Goal: Transaction & Acquisition: Obtain resource

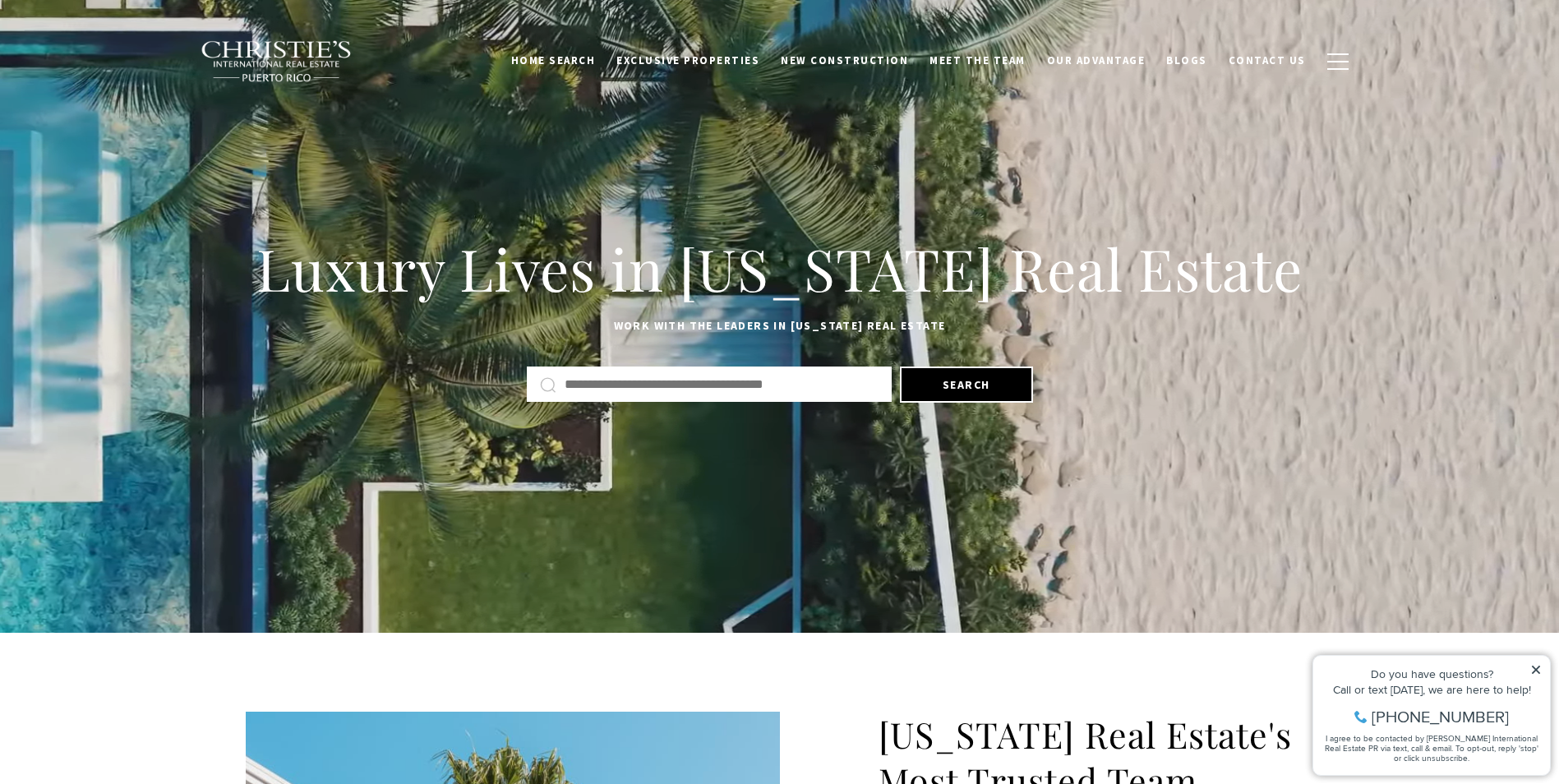
click at [599, 383] on input "Search by Address, City, or Neighborhood" at bounding box center [722, 384] width 314 height 21
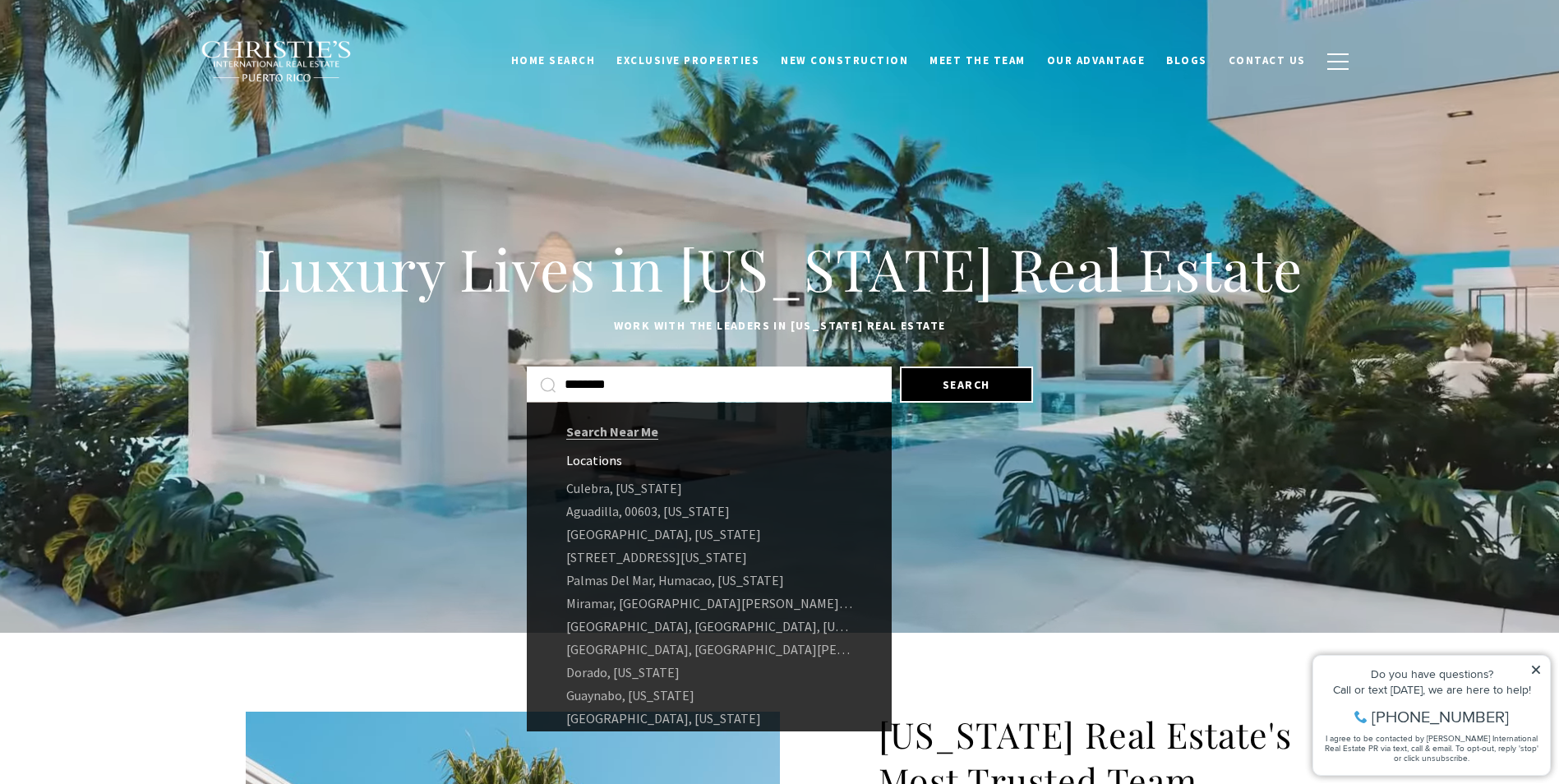
type input "********"
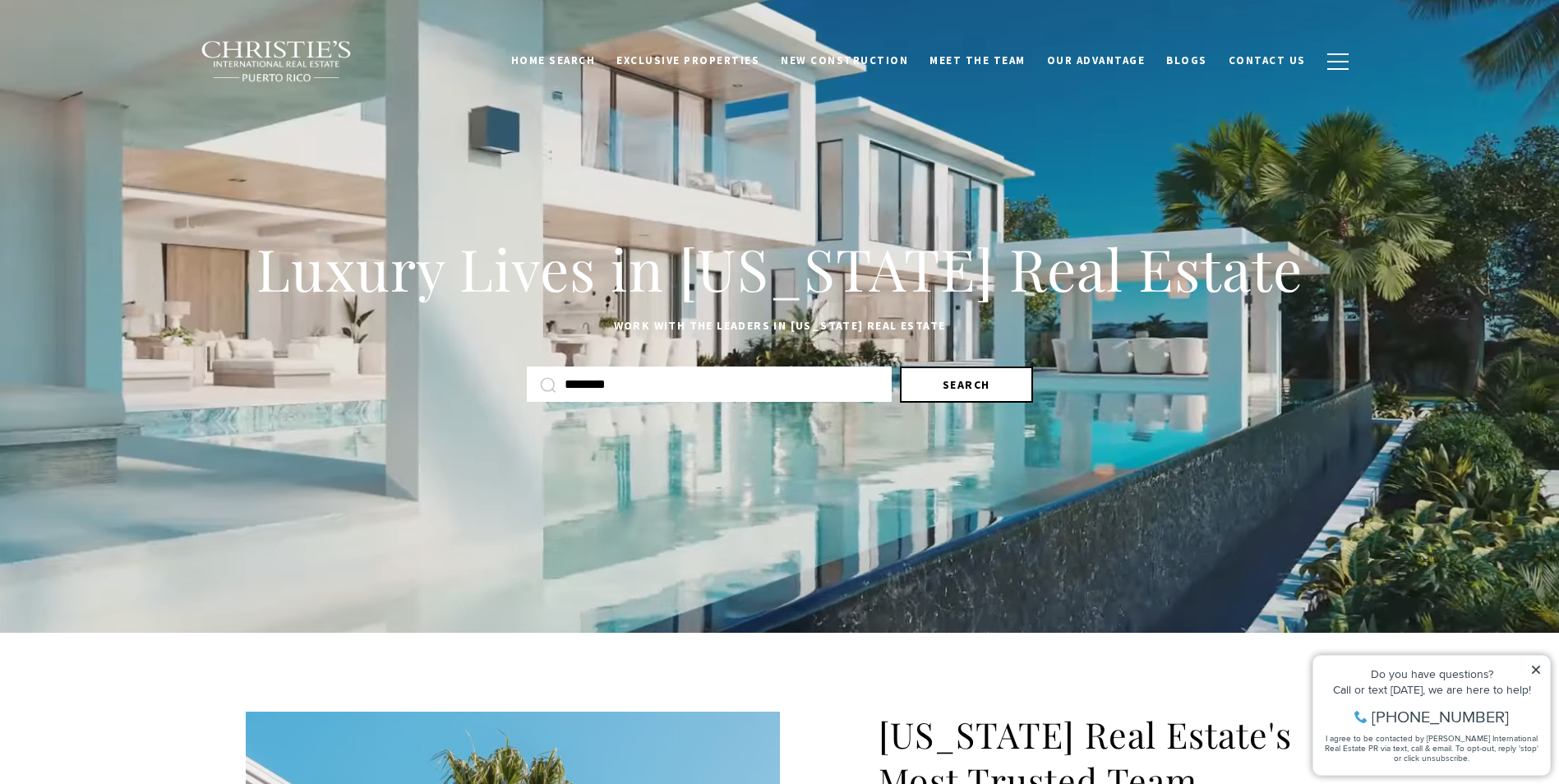
click at [1024, 389] on button "Search" at bounding box center [966, 384] width 133 height 36
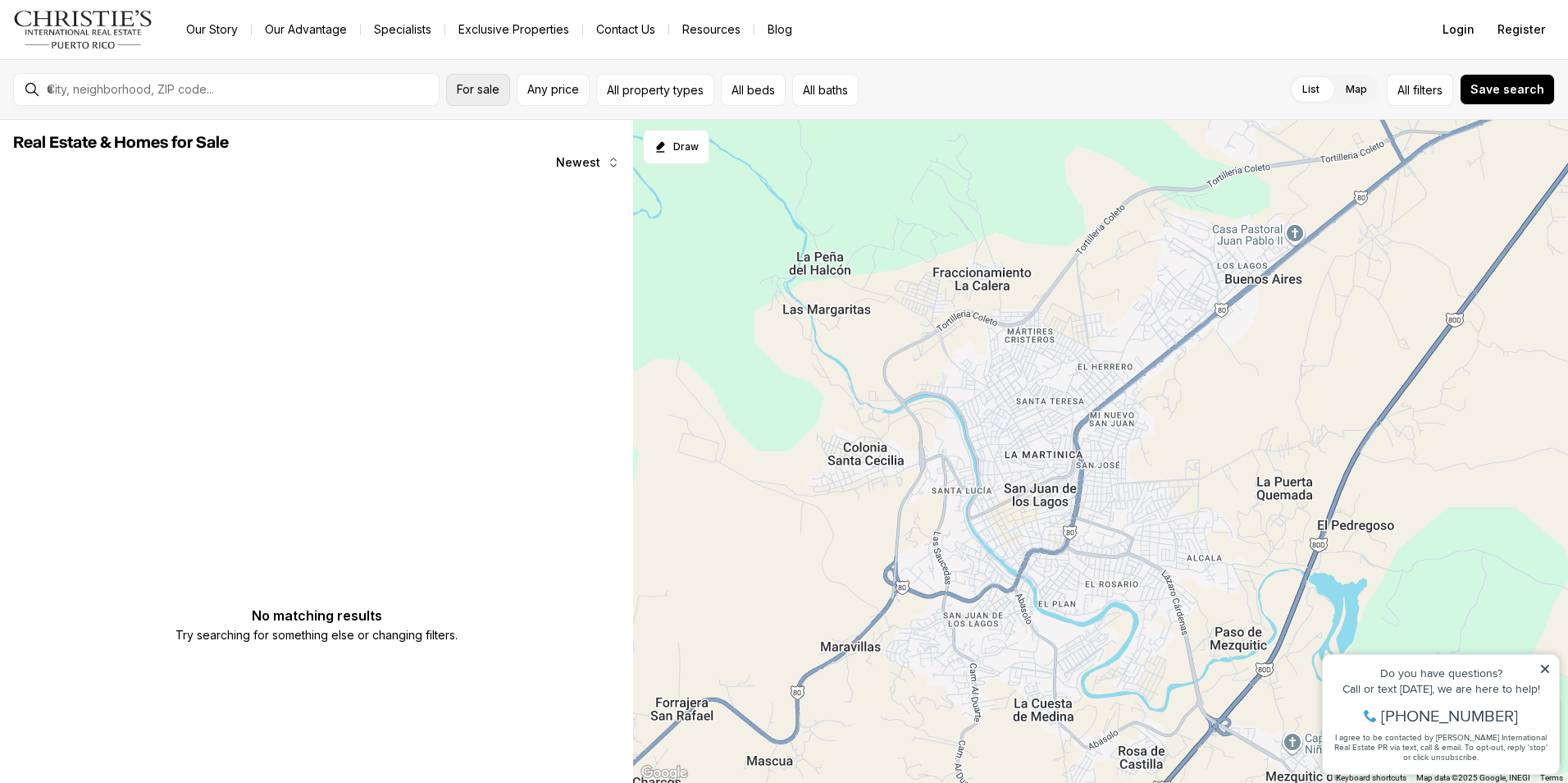
click at [481, 100] on button "For sale" at bounding box center [478, 90] width 64 height 32
click at [494, 179] on label "For rent" at bounding box center [565, 185] width 216 height 40
drag, startPoint x: 494, startPoint y: 179, endPoint x: 546, endPoint y: 197, distance: 55.0
click at [546, 197] on label "For rent" at bounding box center [565, 185] width 216 height 40
click at [648, 179] on button "For rent" at bounding box center [653, 179] width 13 height 0
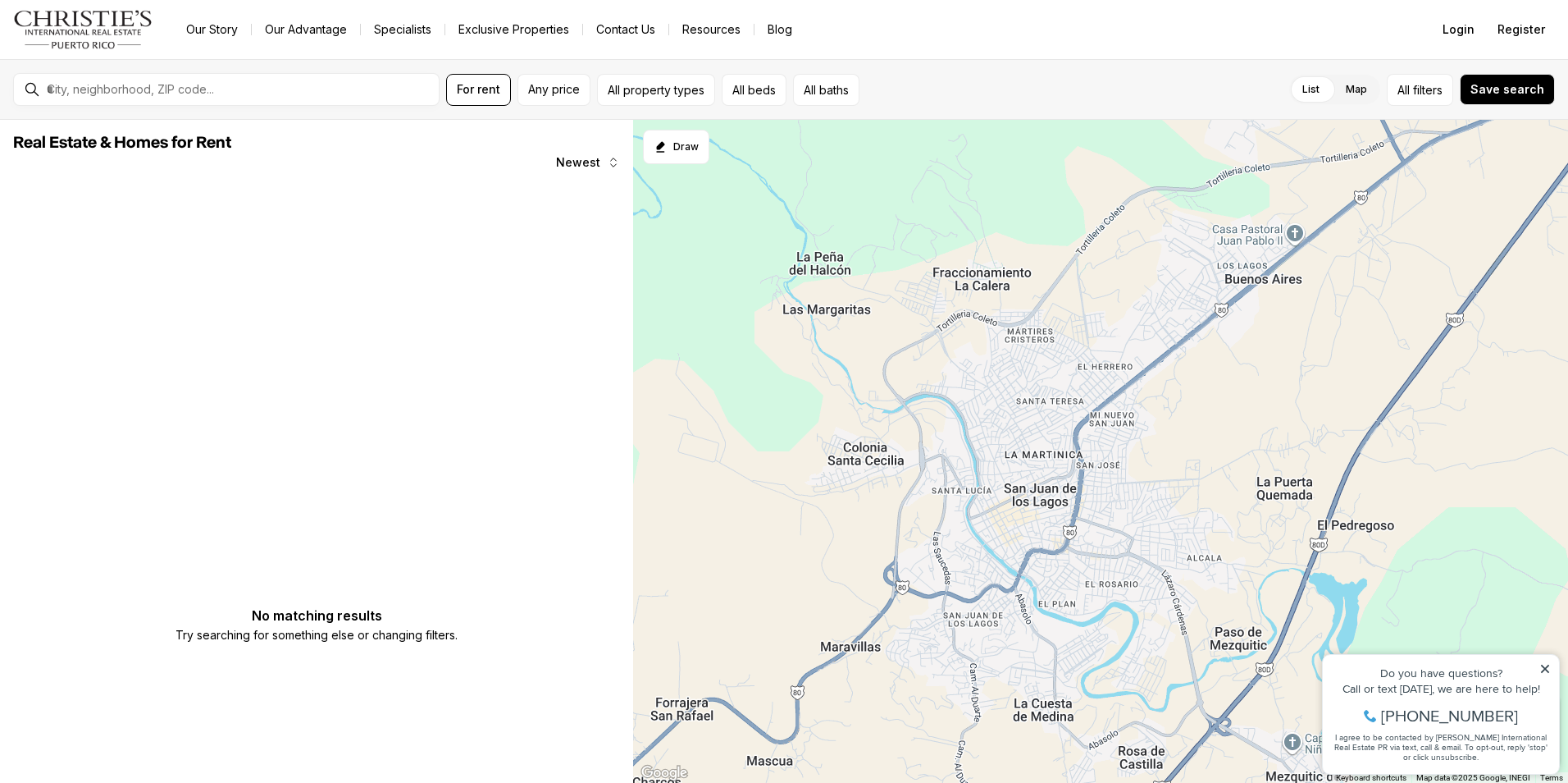
click at [293, 147] on span "Real Estate & Homes for Rent" at bounding box center [316, 142] width 607 height 20
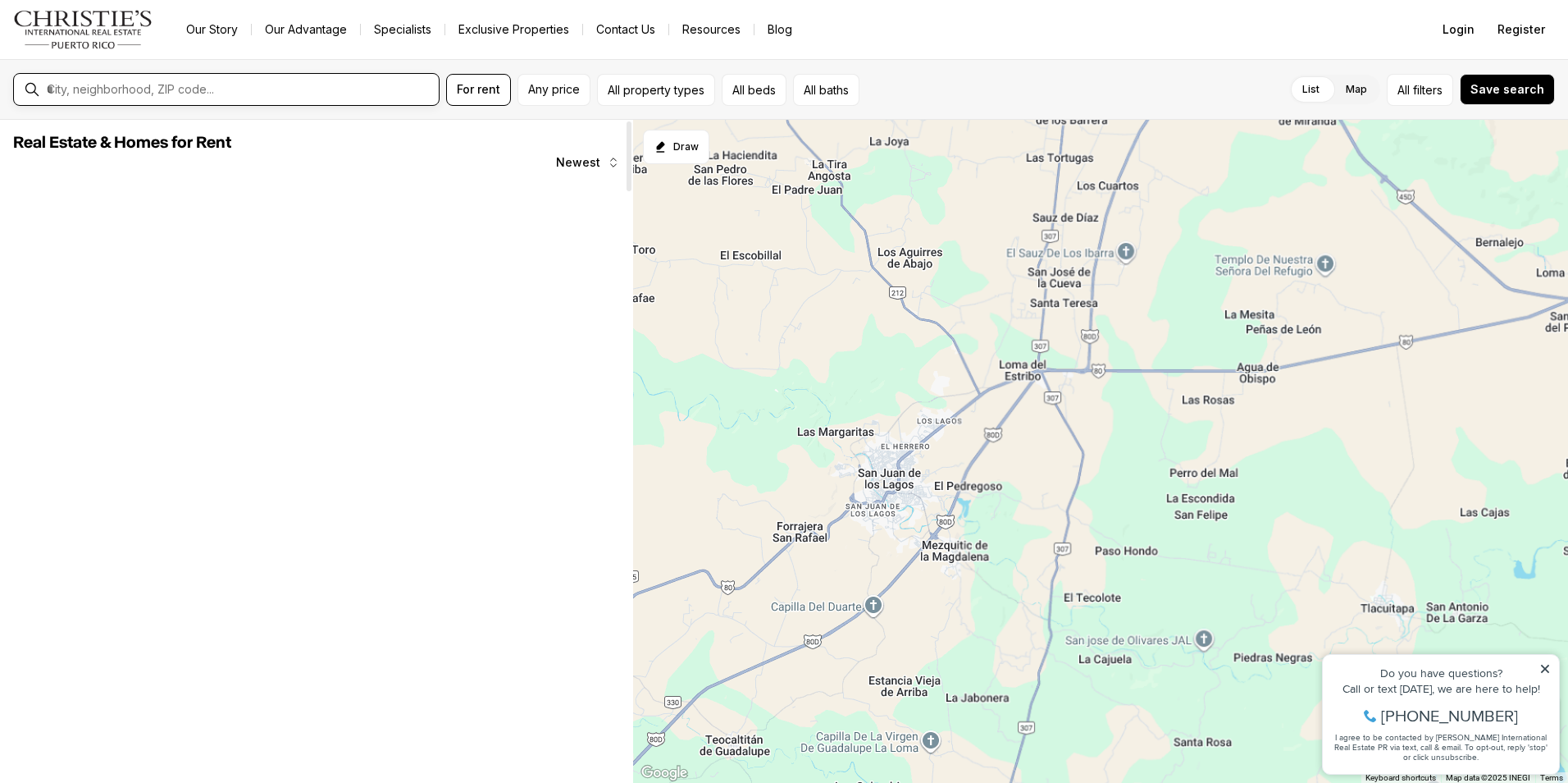
click at [102, 90] on input "text" at bounding box center [239, 89] width 386 height 15
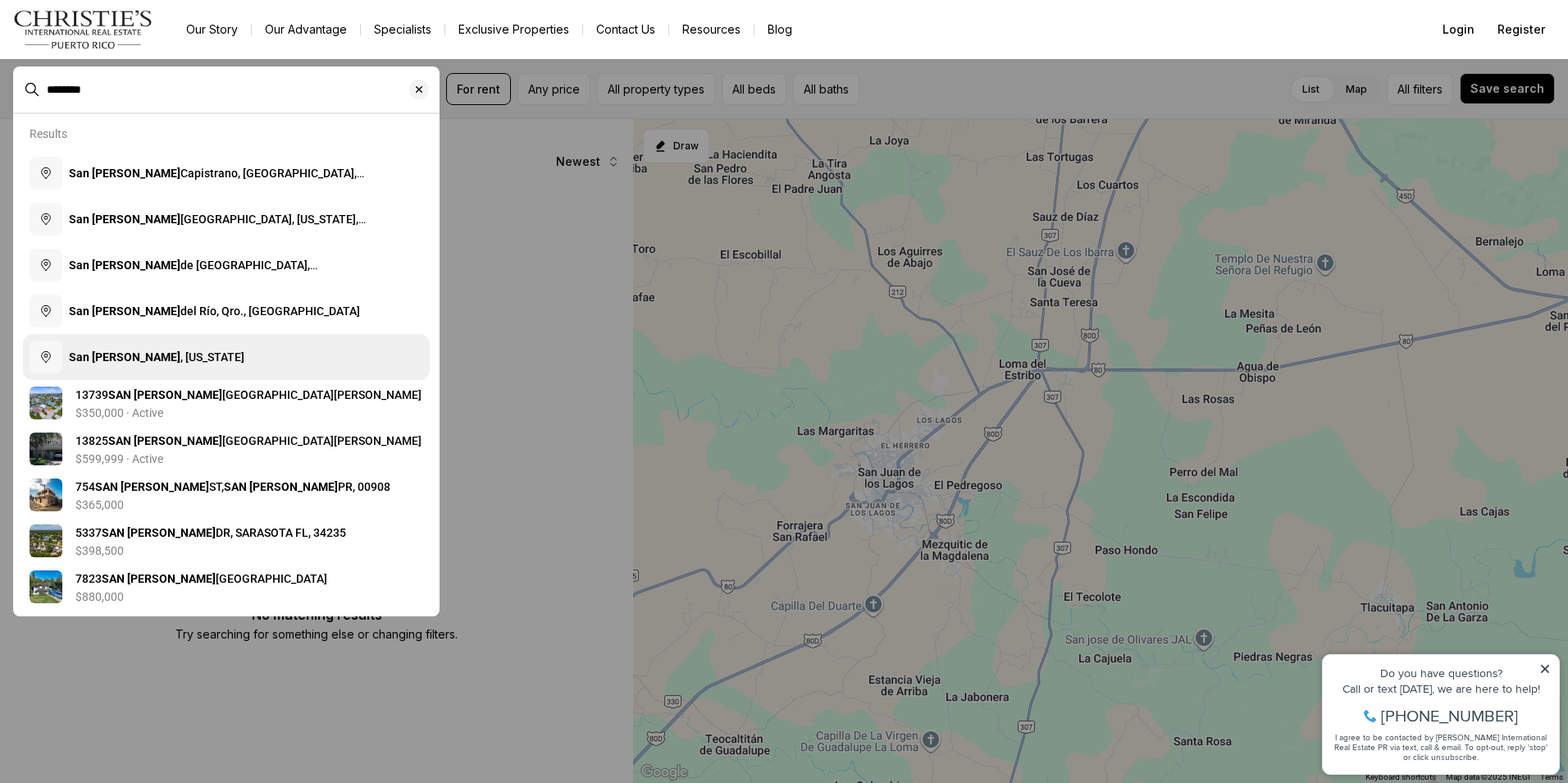
type input "********"
click at [133, 347] on button "San Juan , Puerto Rico" at bounding box center [226, 357] width 406 height 46
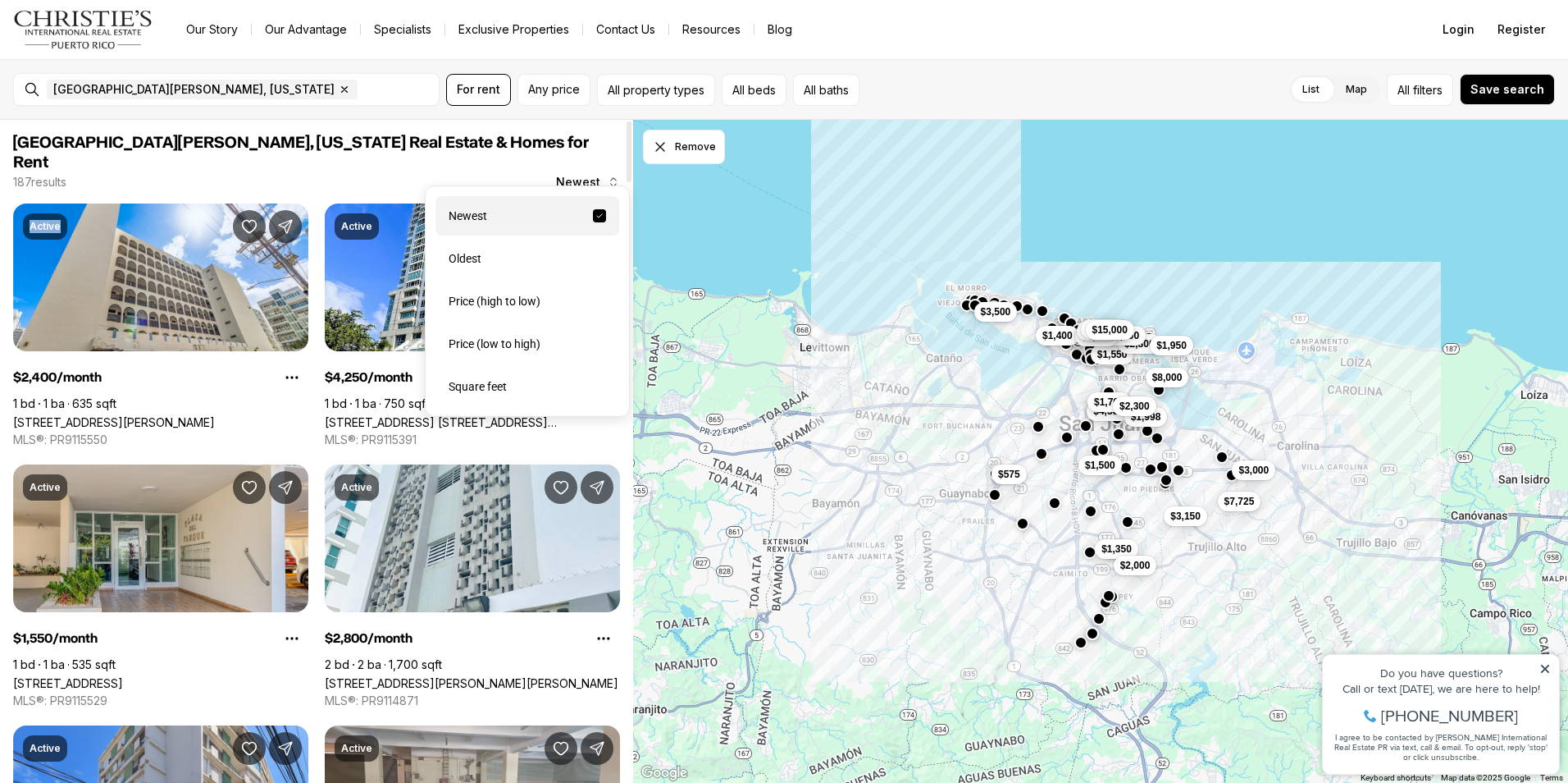
click at [584, 175] on span "Newest" at bounding box center [578, 181] width 44 height 13
click at [509, 352] on div "Price (low to high)" at bounding box center [527, 344] width 183 height 40
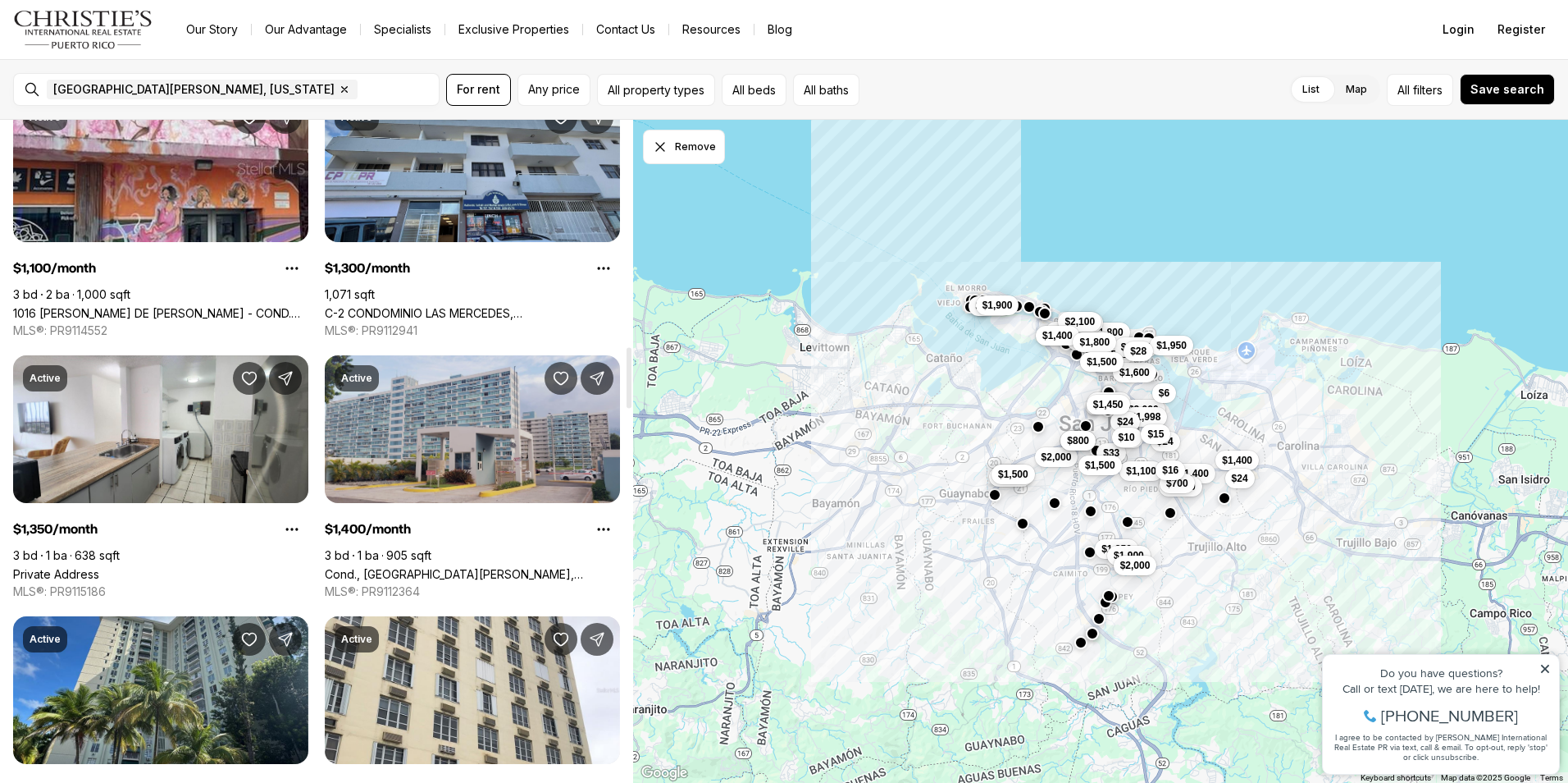
scroll to position [2461, 0]
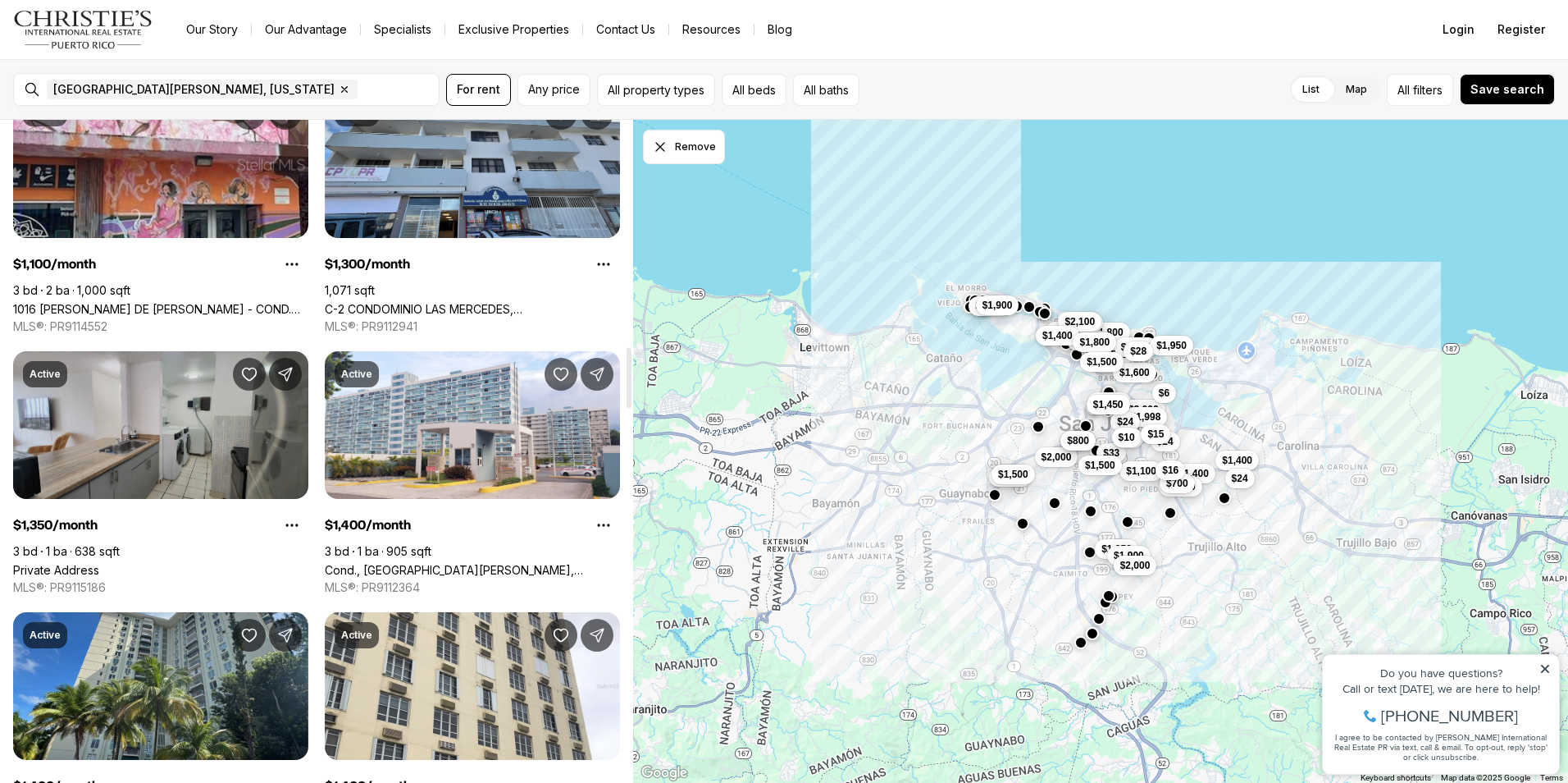
click at [100, 563] on link "Private Address" at bounding box center [56, 570] width 86 height 14
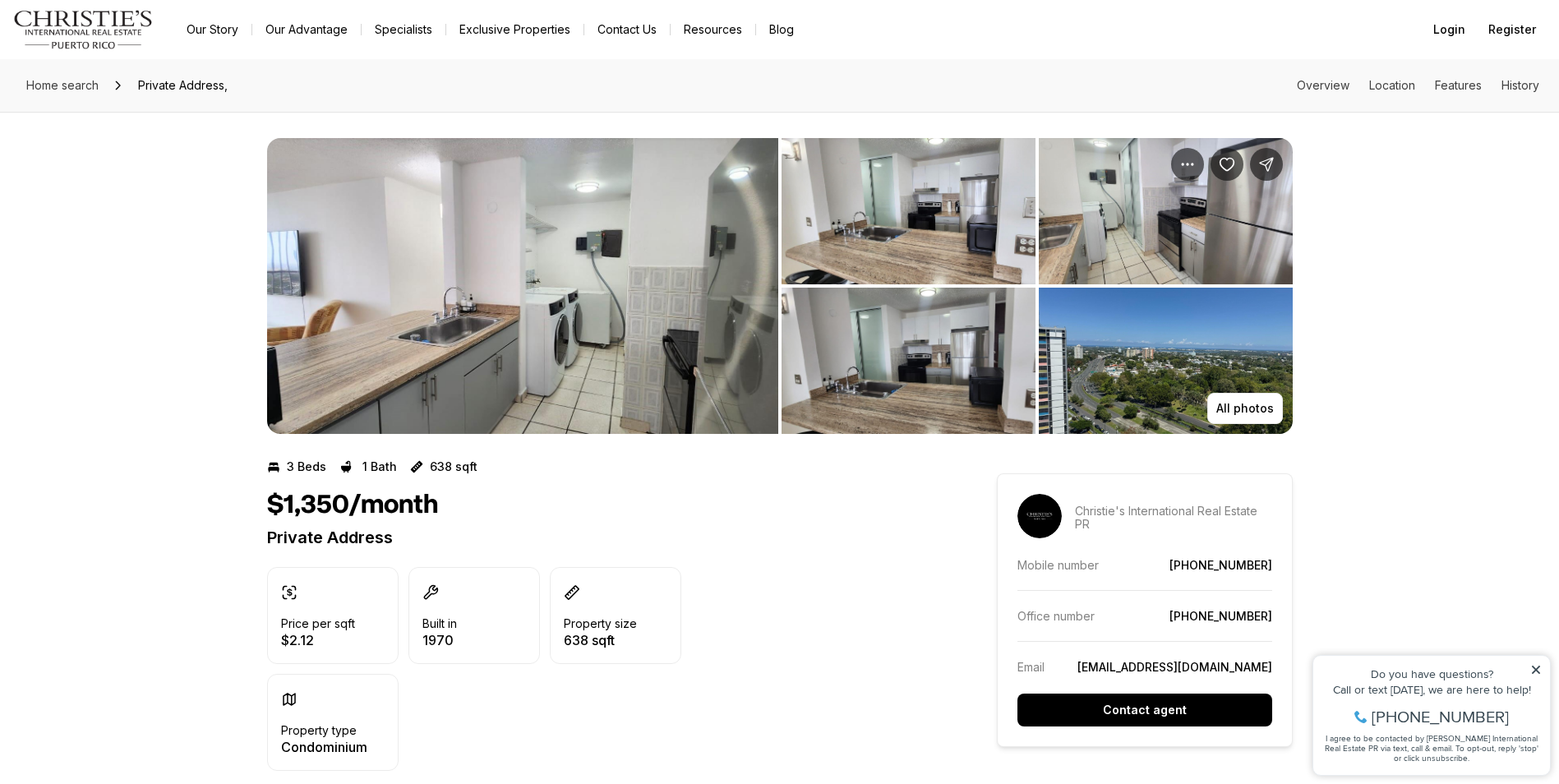
click at [532, 266] on img "View image gallery" at bounding box center [523, 285] width 511 height 295
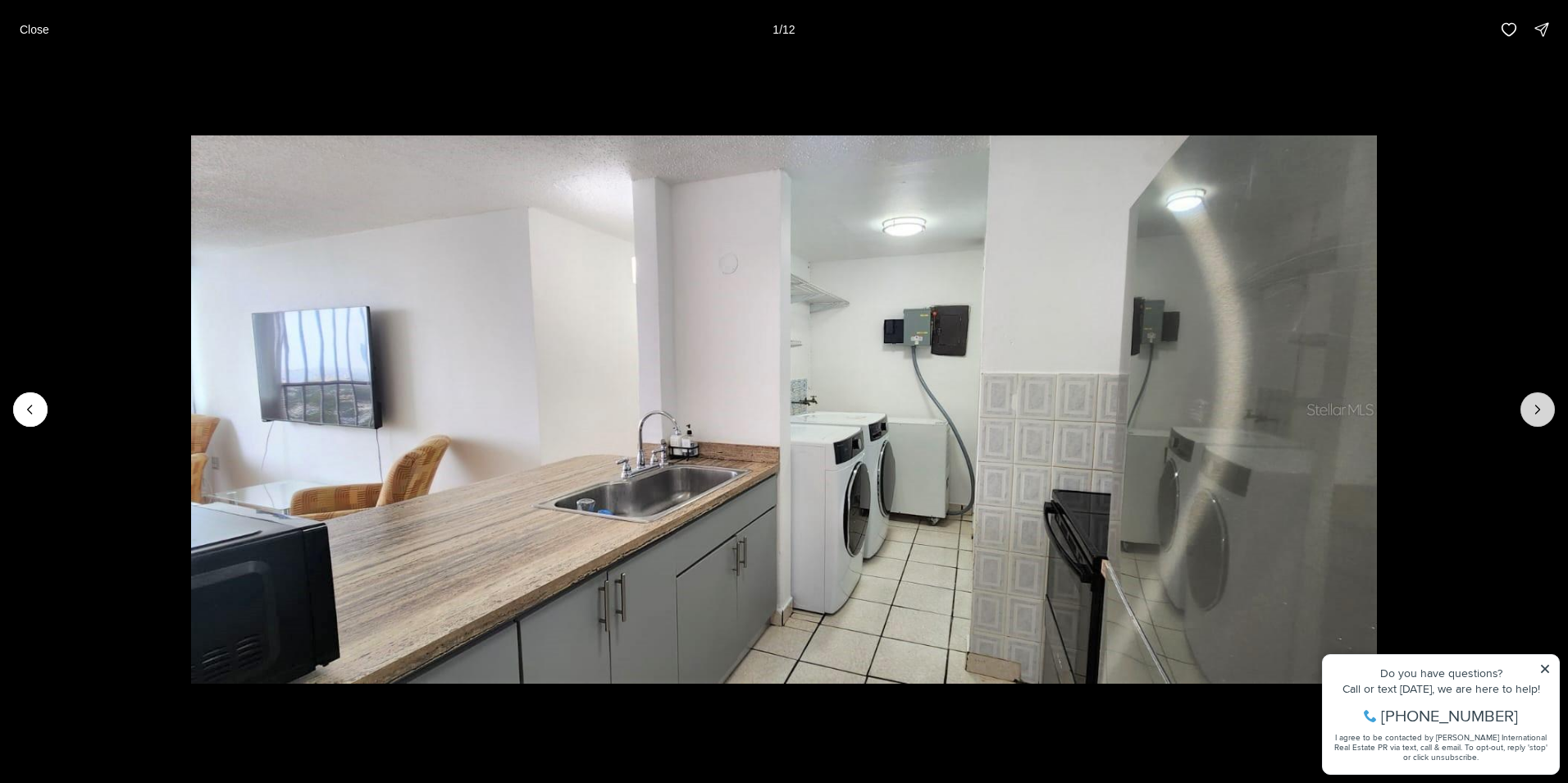
click at [1540, 405] on icon "Next slide" at bounding box center [1538, 409] width 16 height 16
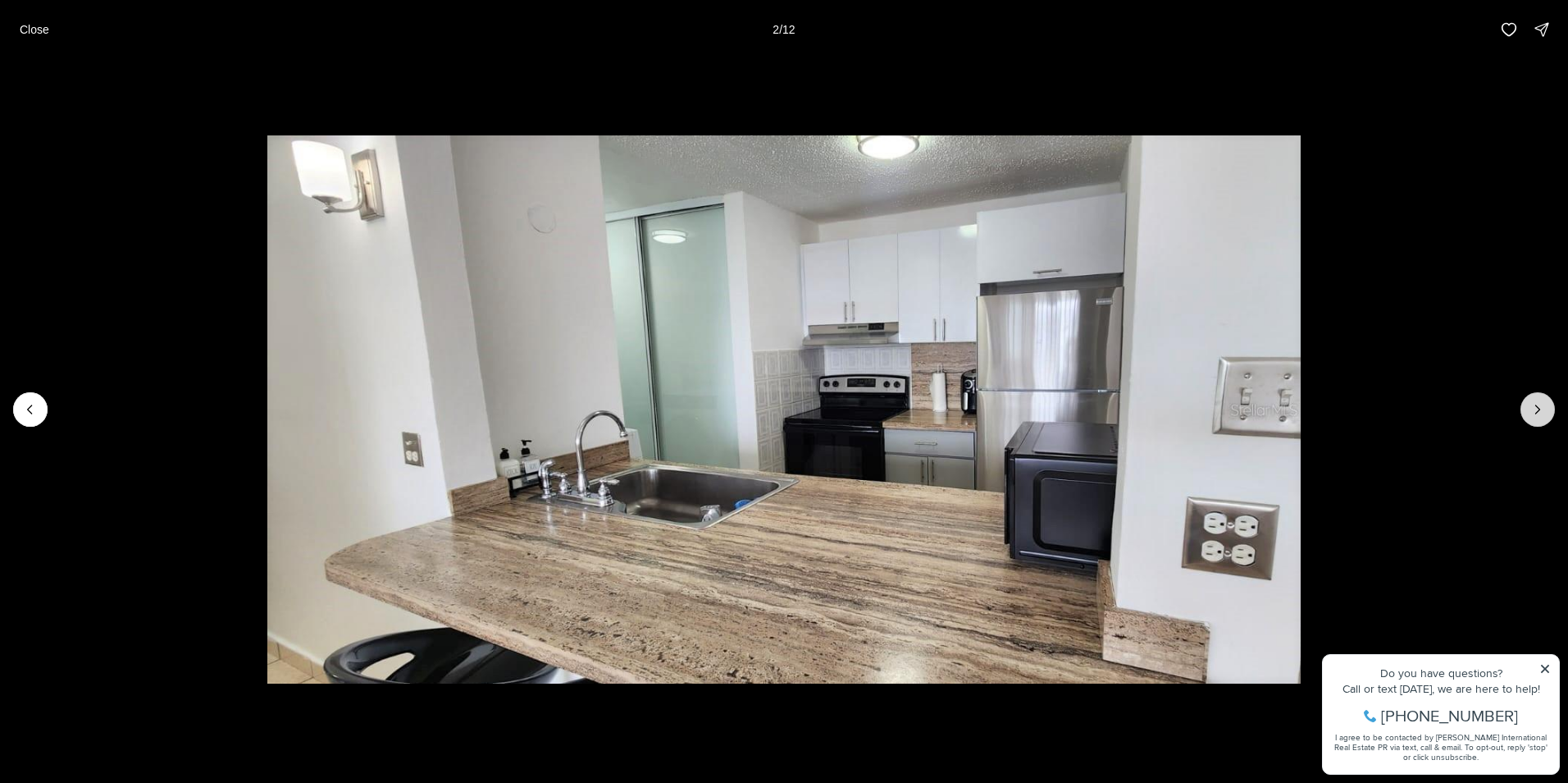
click at [1540, 405] on icon "Next slide" at bounding box center [1538, 409] width 16 height 16
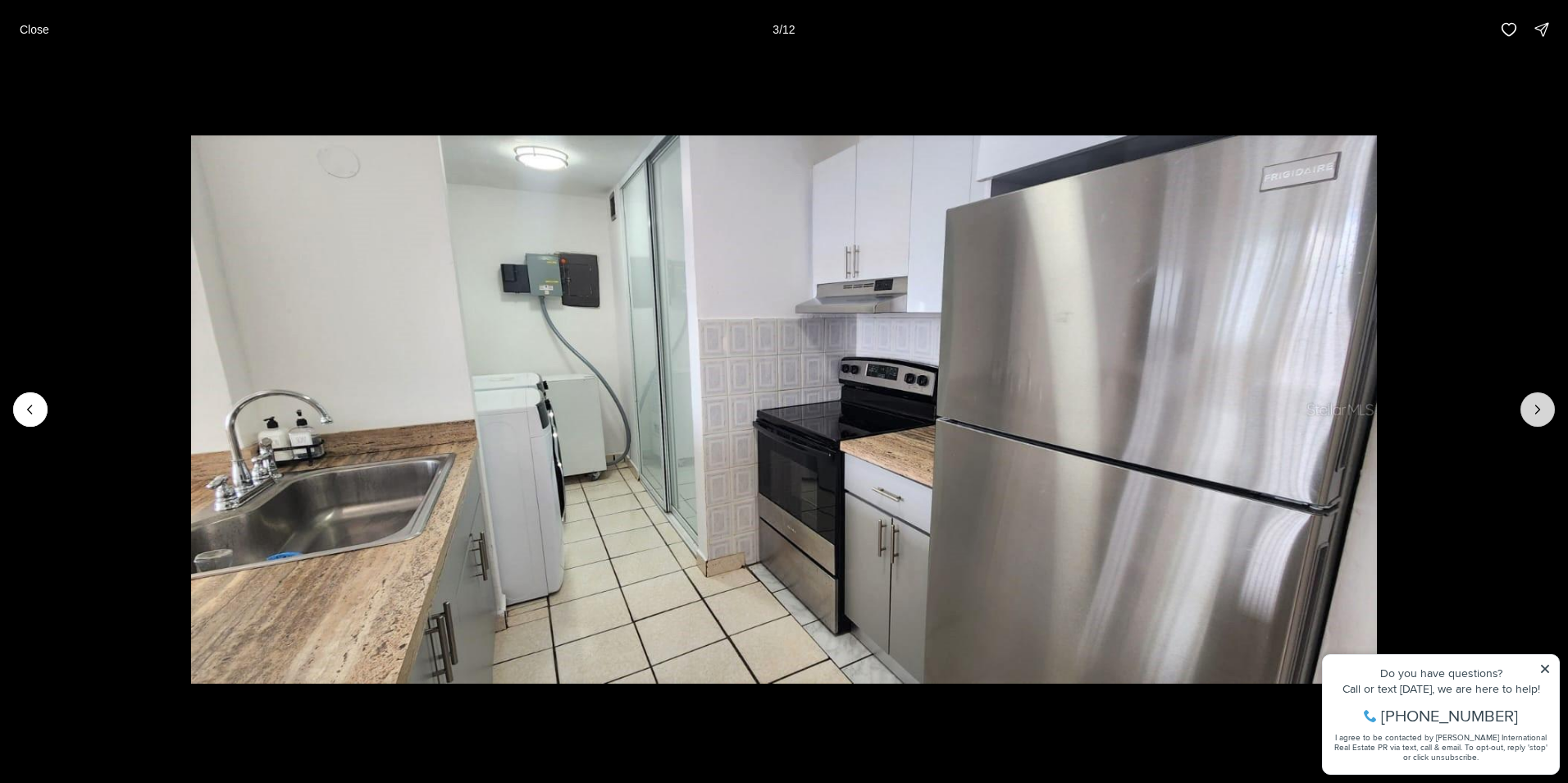
click at [1540, 405] on icon "Next slide" at bounding box center [1538, 409] width 16 height 16
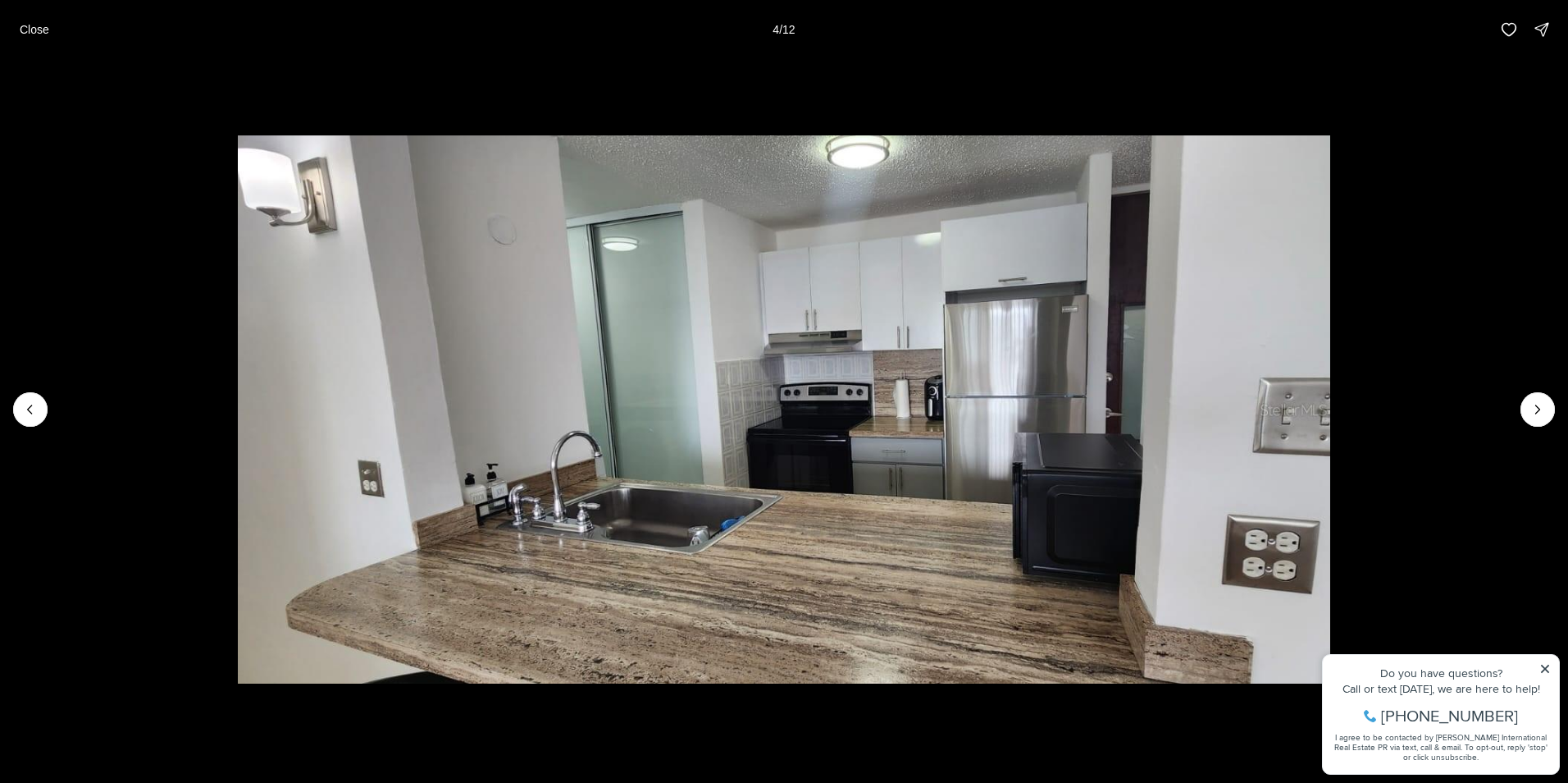
click at [1443, 261] on li "4 of 12" at bounding box center [784, 408] width 1568 height 700
click at [32, 41] on button "Close" at bounding box center [34, 29] width 49 height 33
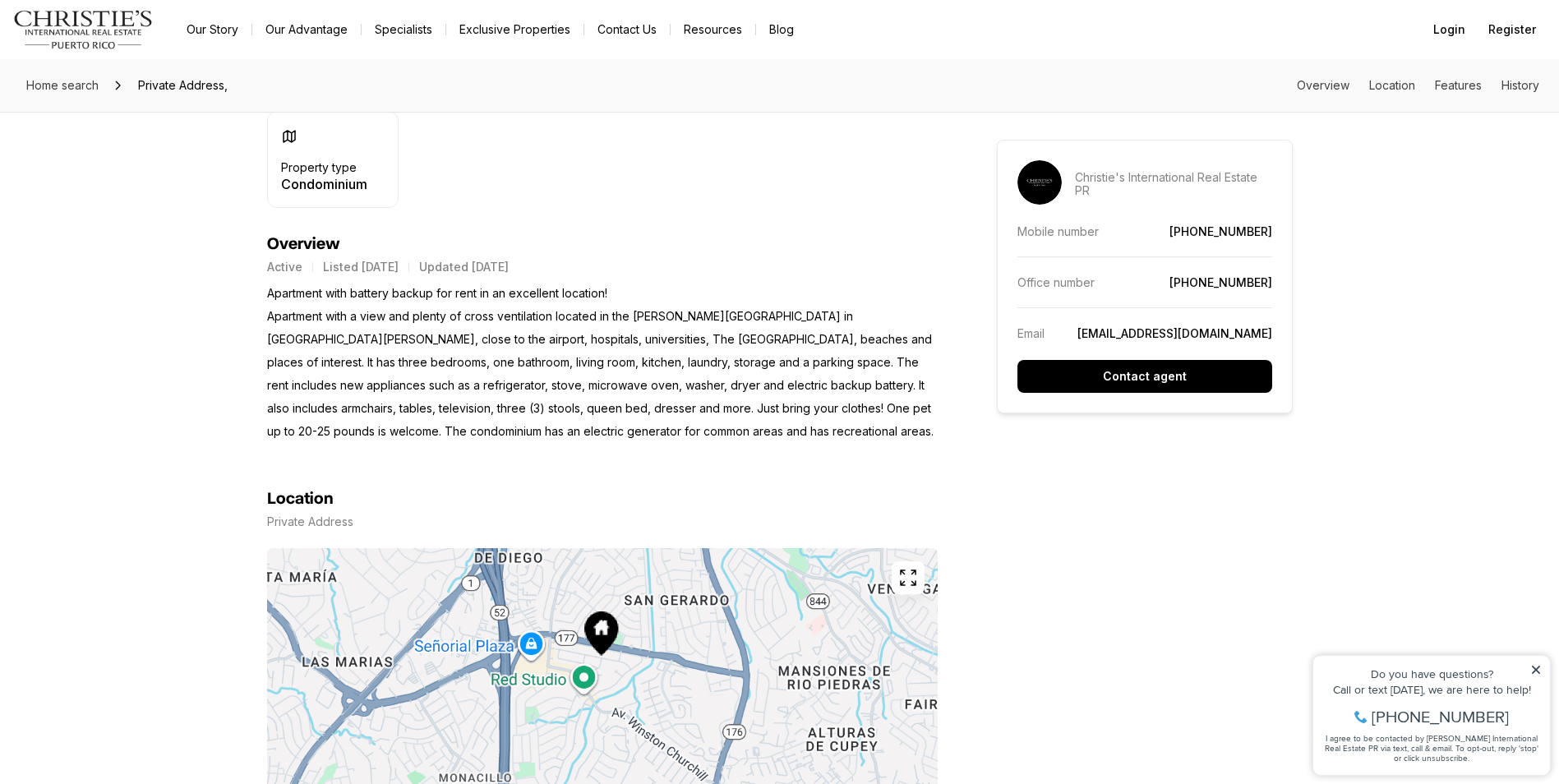
scroll to position [657, 0]
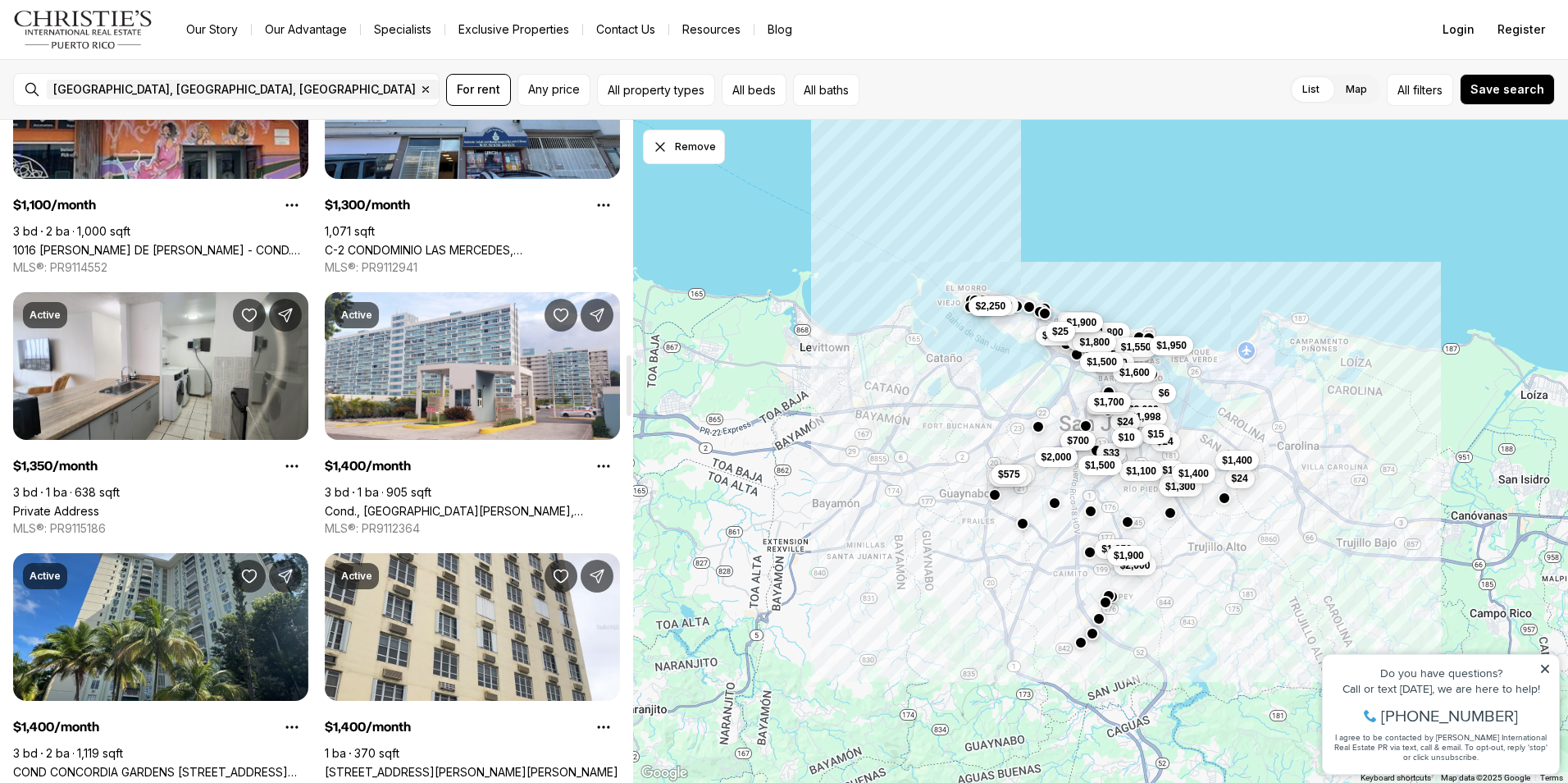
scroll to position [2543, 0]
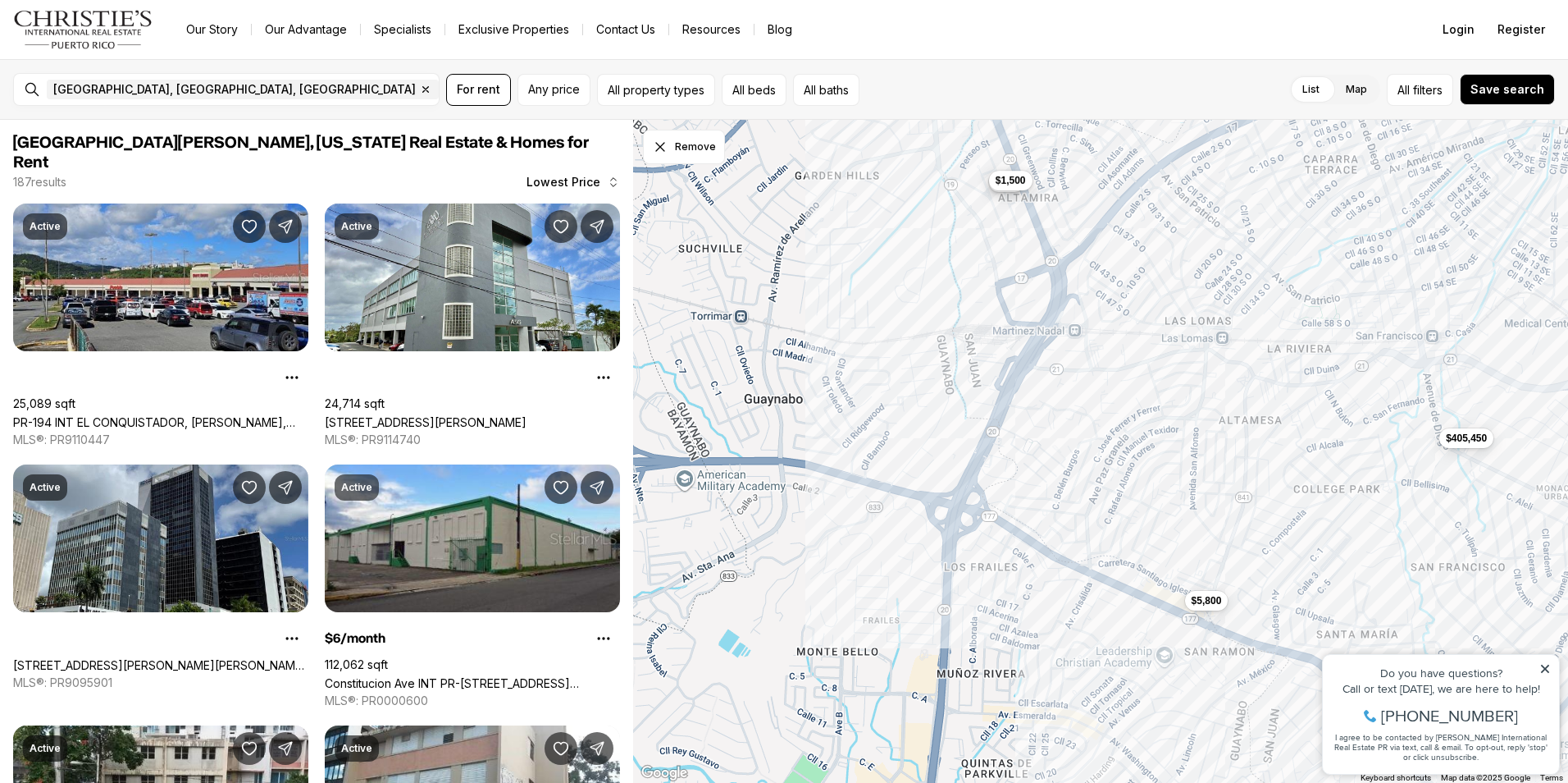
click at [1023, 185] on span "$1,500" at bounding box center [1011, 179] width 30 height 13
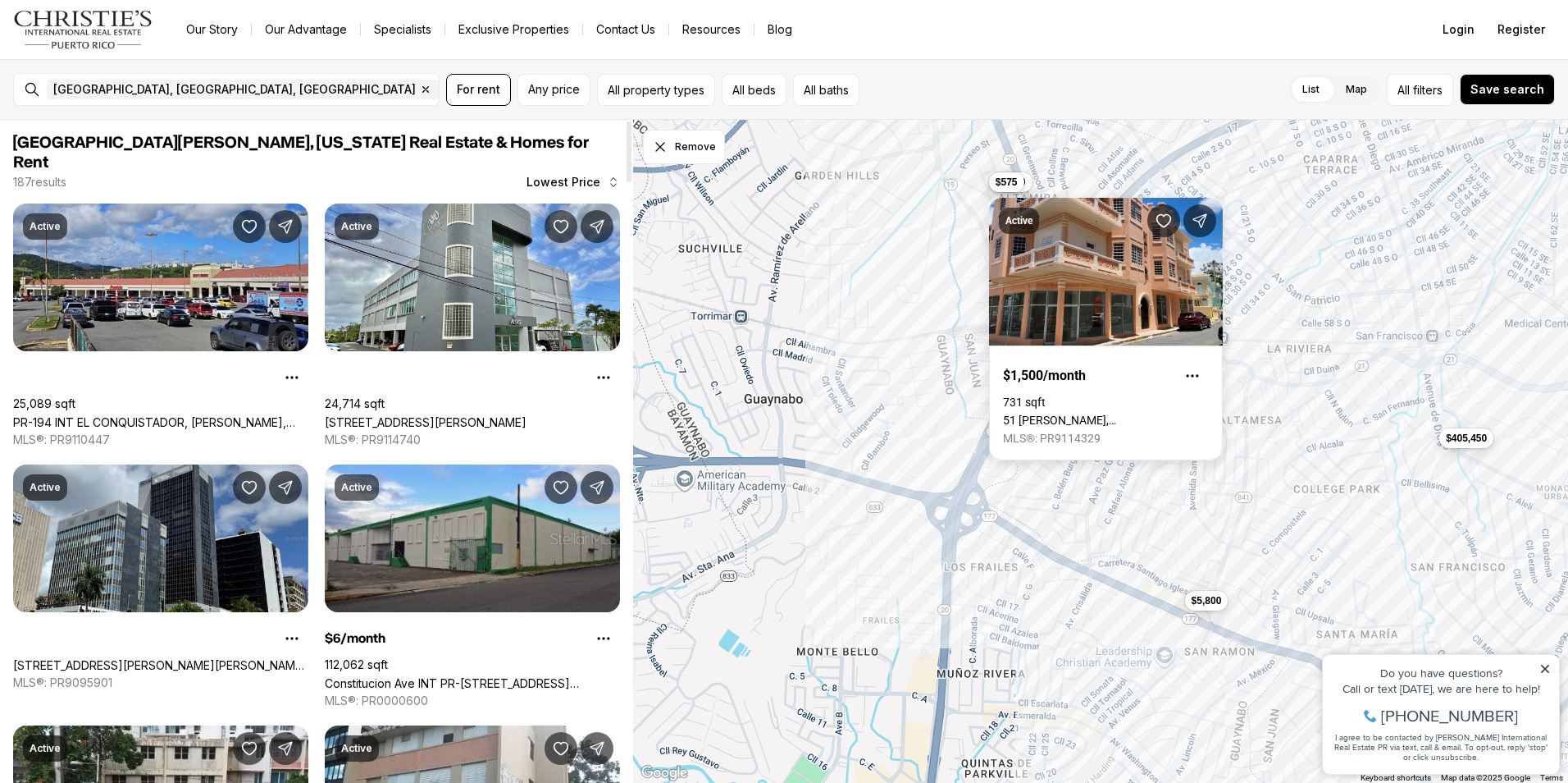
click at [726, 429] on div "$1,500 $575 $5,800 $405,450" at bounding box center [1101, 451] width 935 height 663
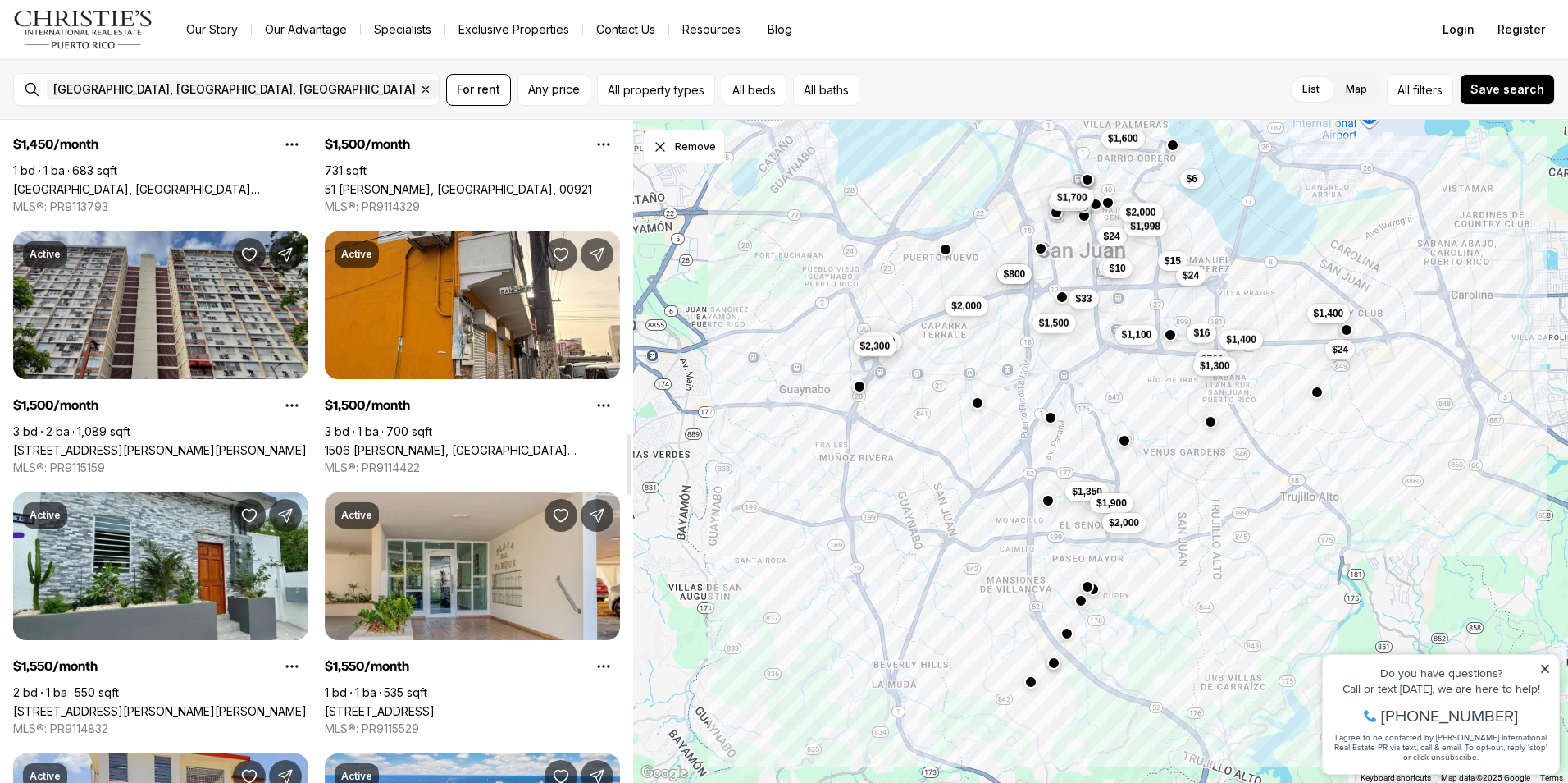
scroll to position [3445, 0]
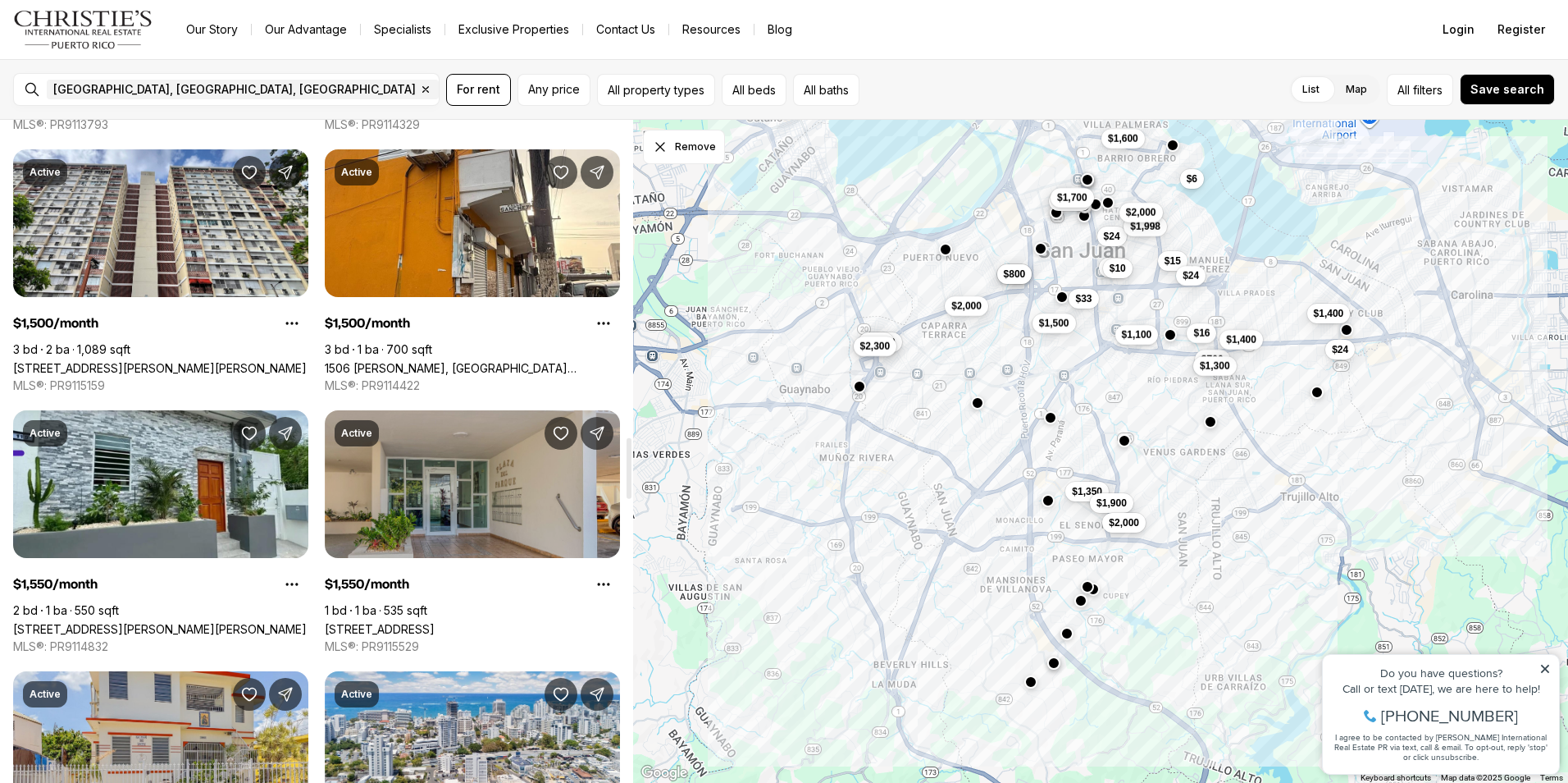
click at [411, 622] on link "[STREET_ADDRESS]" at bounding box center [380, 629] width 110 height 14
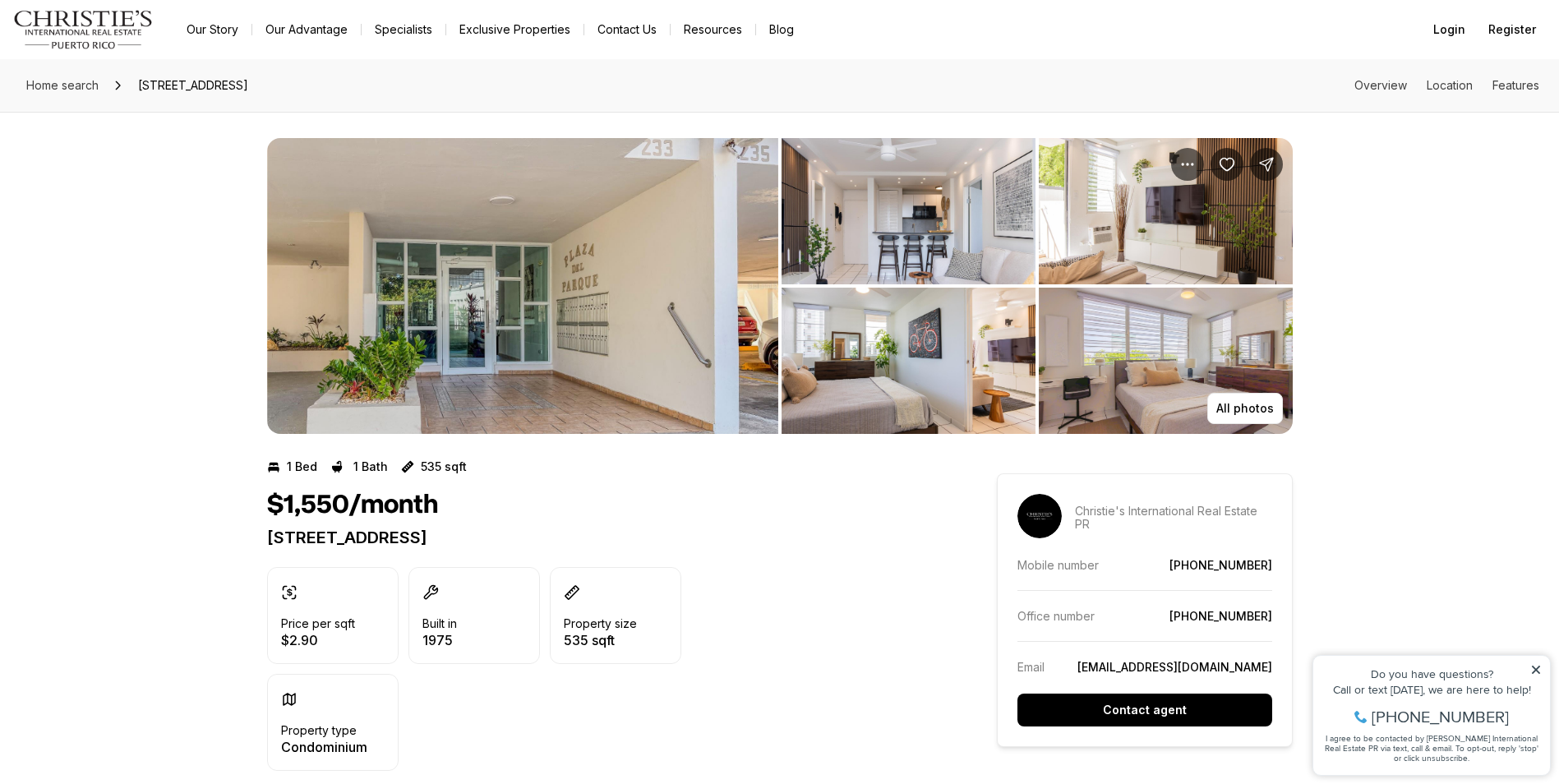
click at [471, 299] on img "View image gallery" at bounding box center [523, 285] width 511 height 295
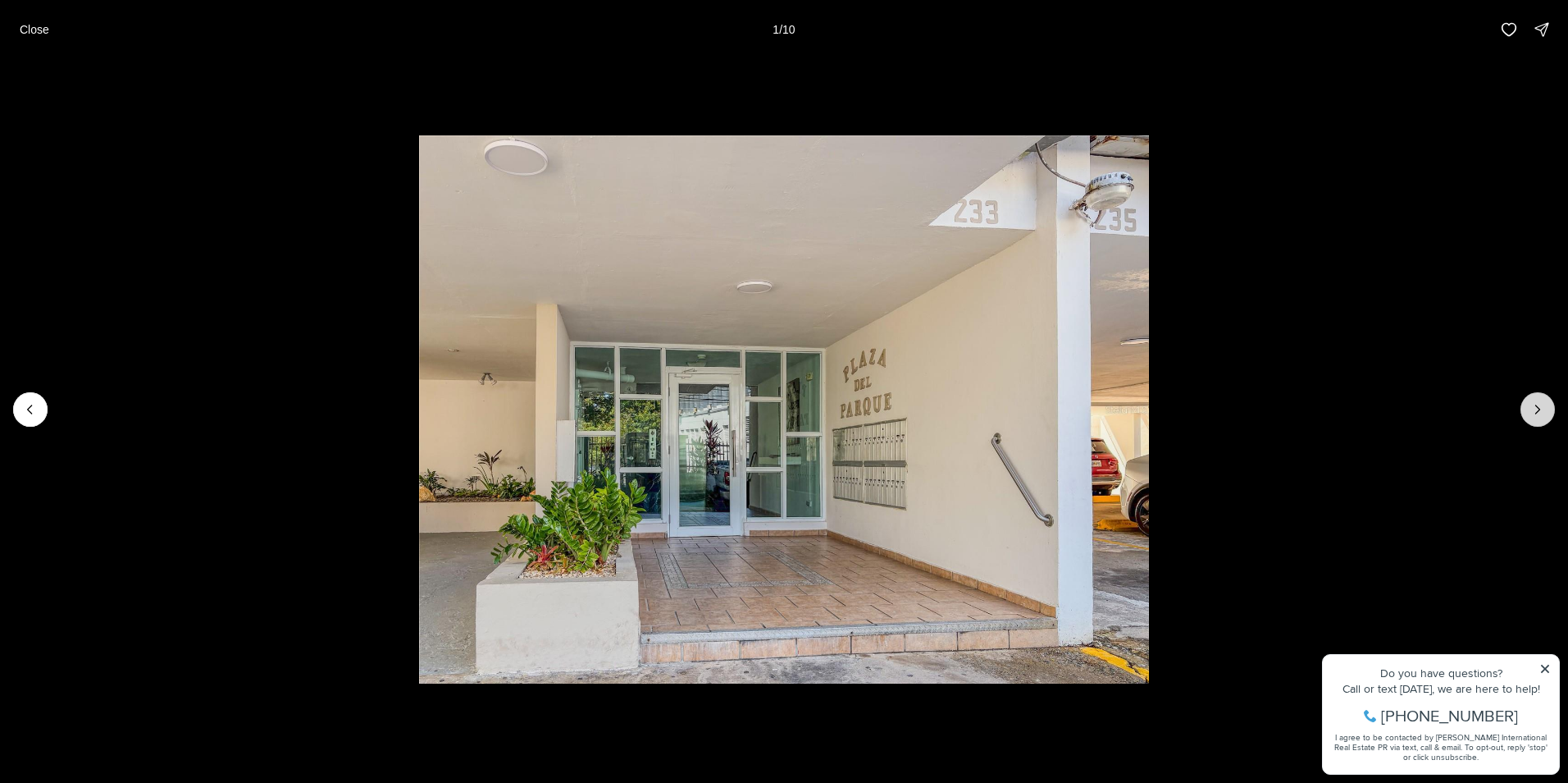
click at [1554, 410] on button "Next slide" at bounding box center [1538, 409] width 35 height 35
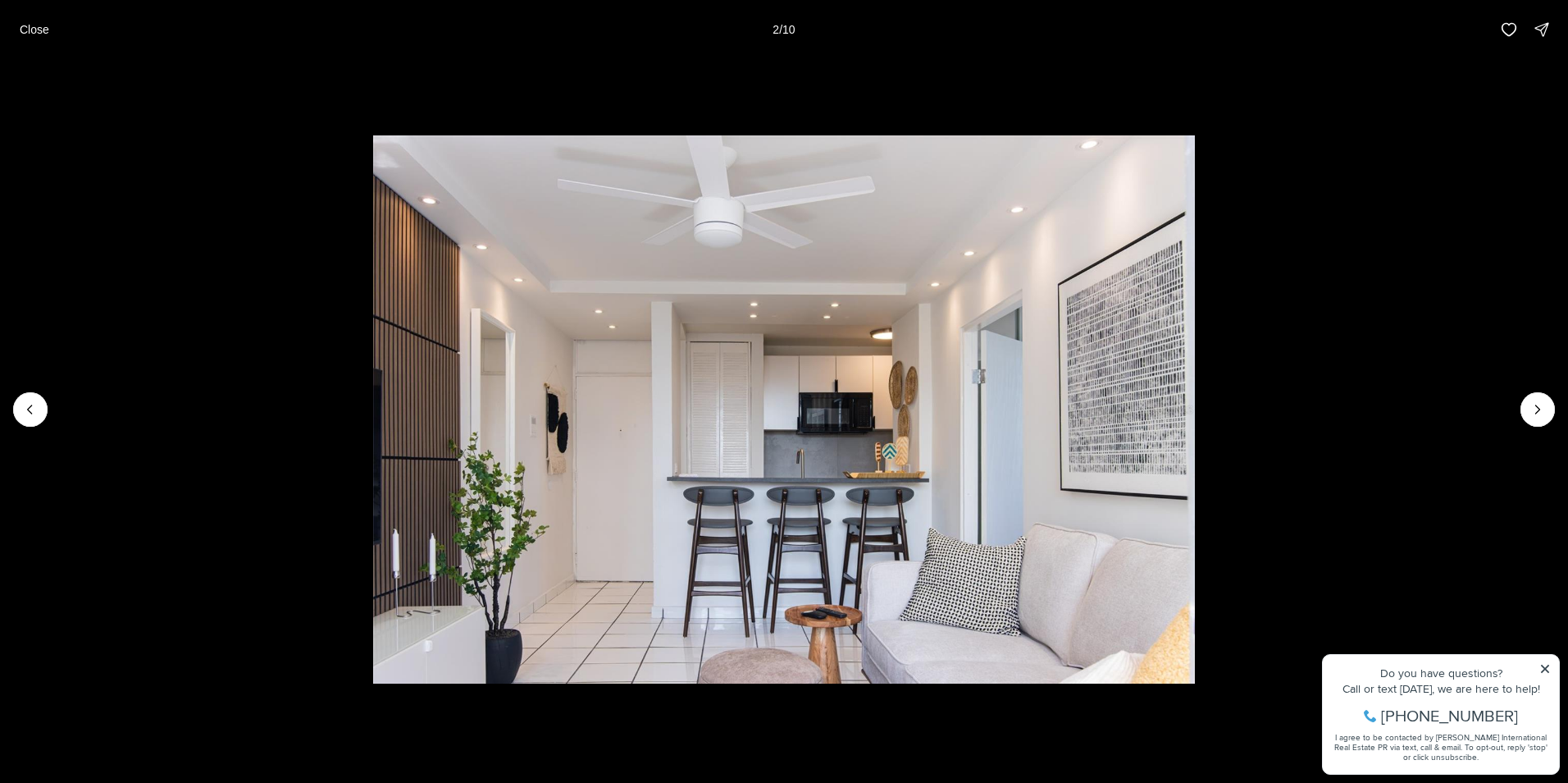
click at [1551, 668] on li "2 of 10" at bounding box center [784, 408] width 1568 height 700
click at [1526, 407] on button "Next slide" at bounding box center [1538, 409] width 35 height 35
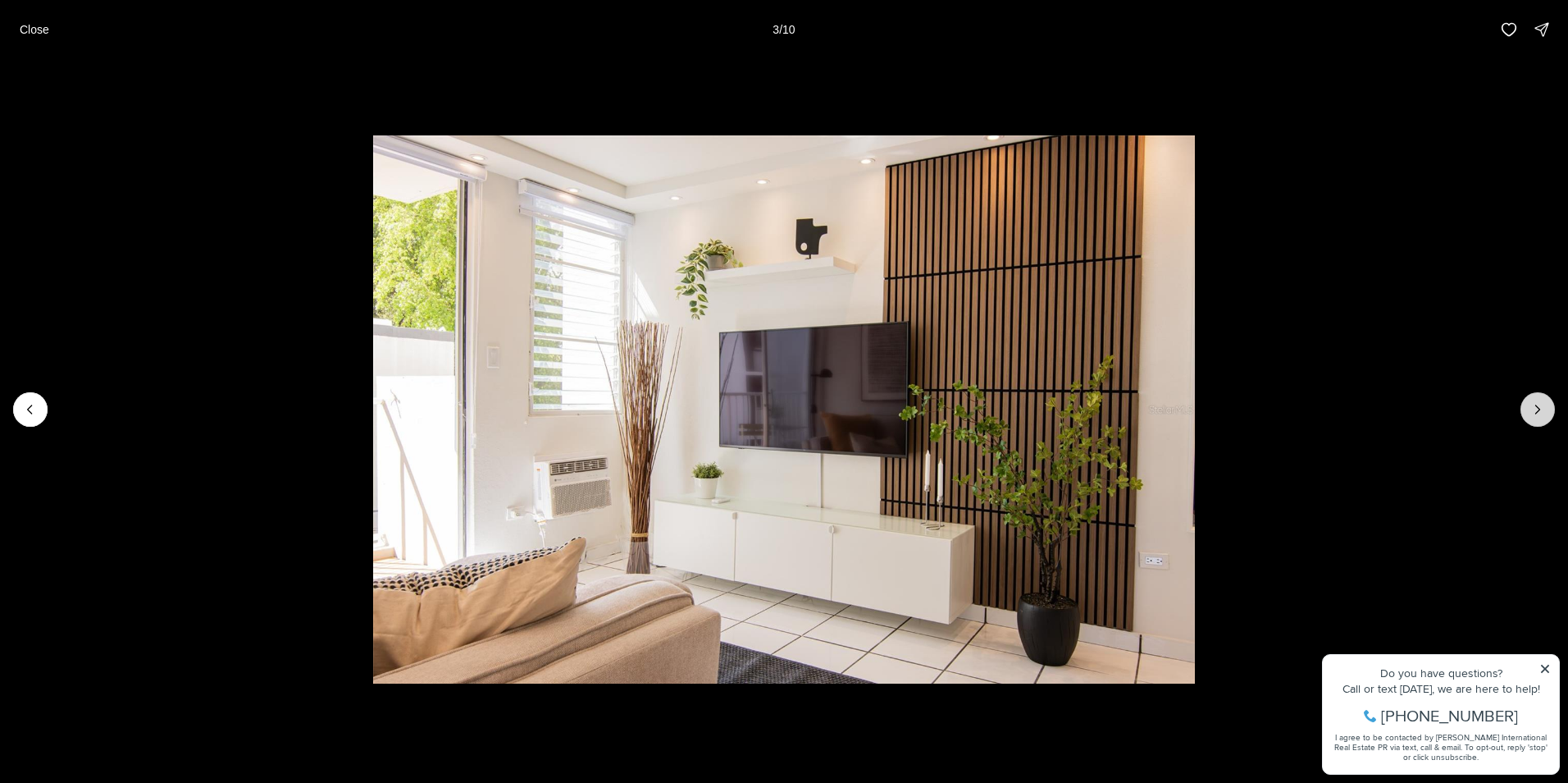
click at [1526, 407] on button "Next slide" at bounding box center [1538, 409] width 35 height 35
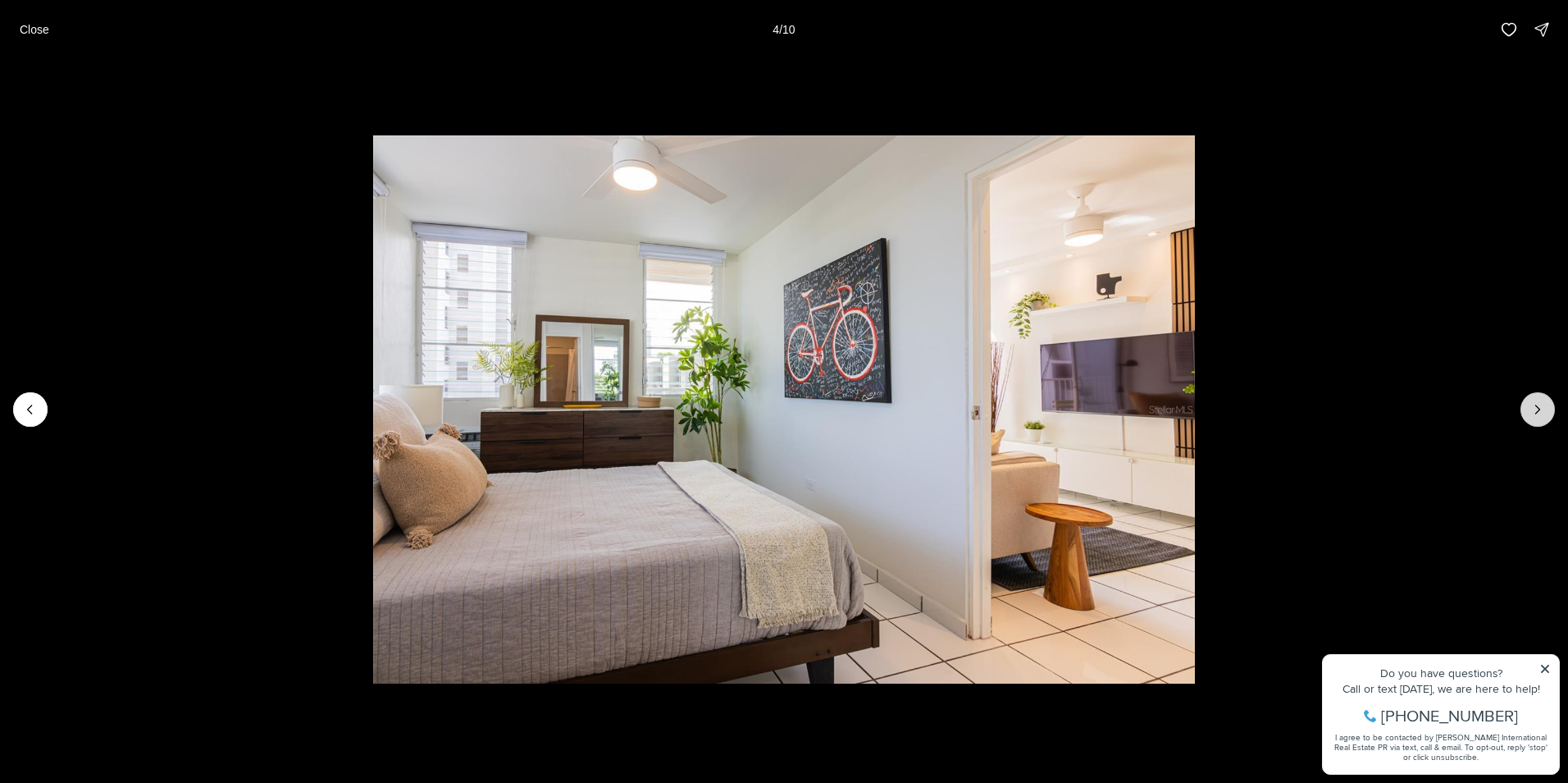
click at [1526, 407] on button "Next slide" at bounding box center [1538, 409] width 35 height 35
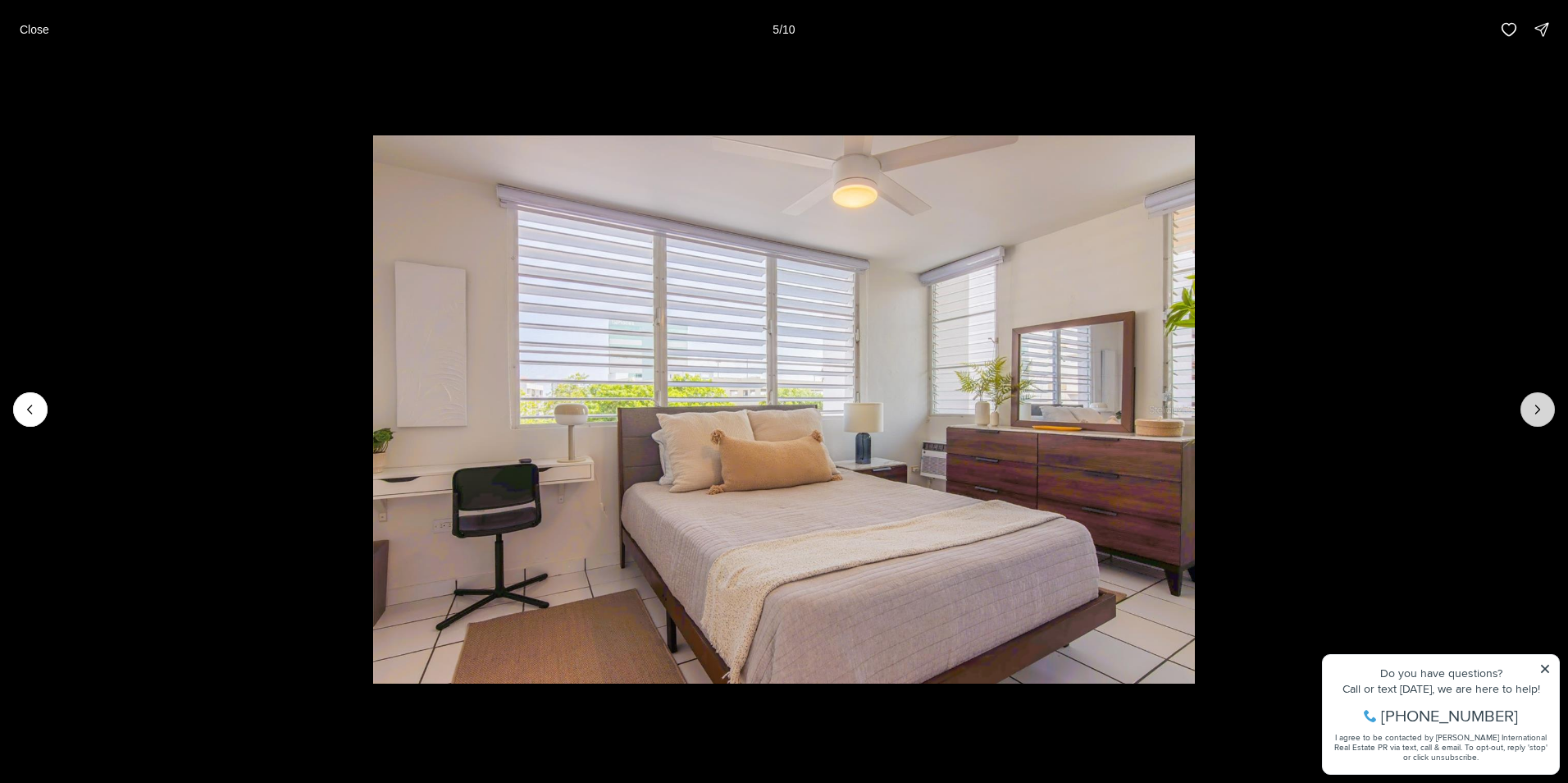
click at [1526, 407] on button "Next slide" at bounding box center [1538, 409] width 35 height 35
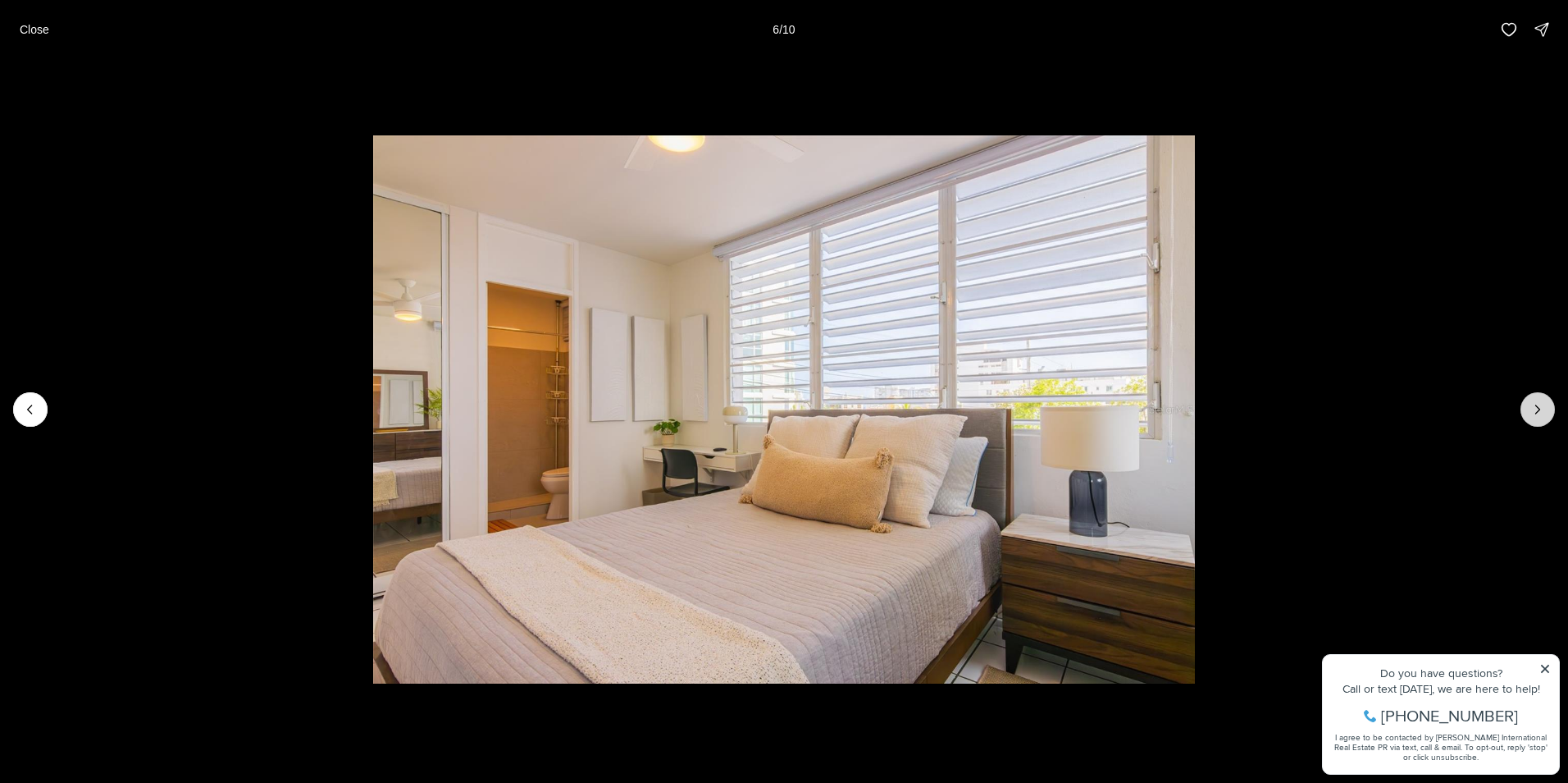
click at [1526, 407] on button "Next slide" at bounding box center [1538, 409] width 35 height 35
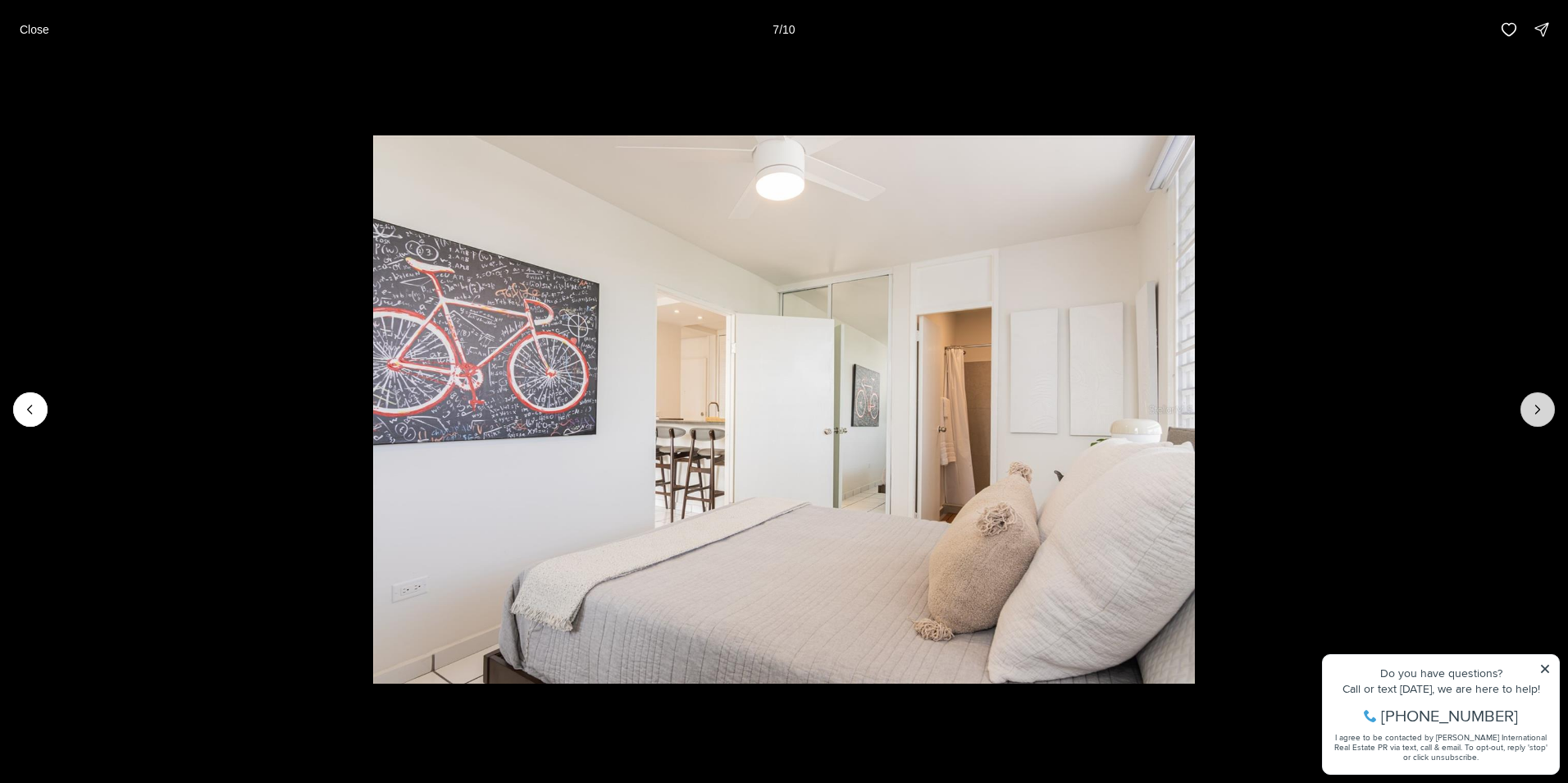
click at [1526, 407] on button "Next slide" at bounding box center [1538, 409] width 35 height 35
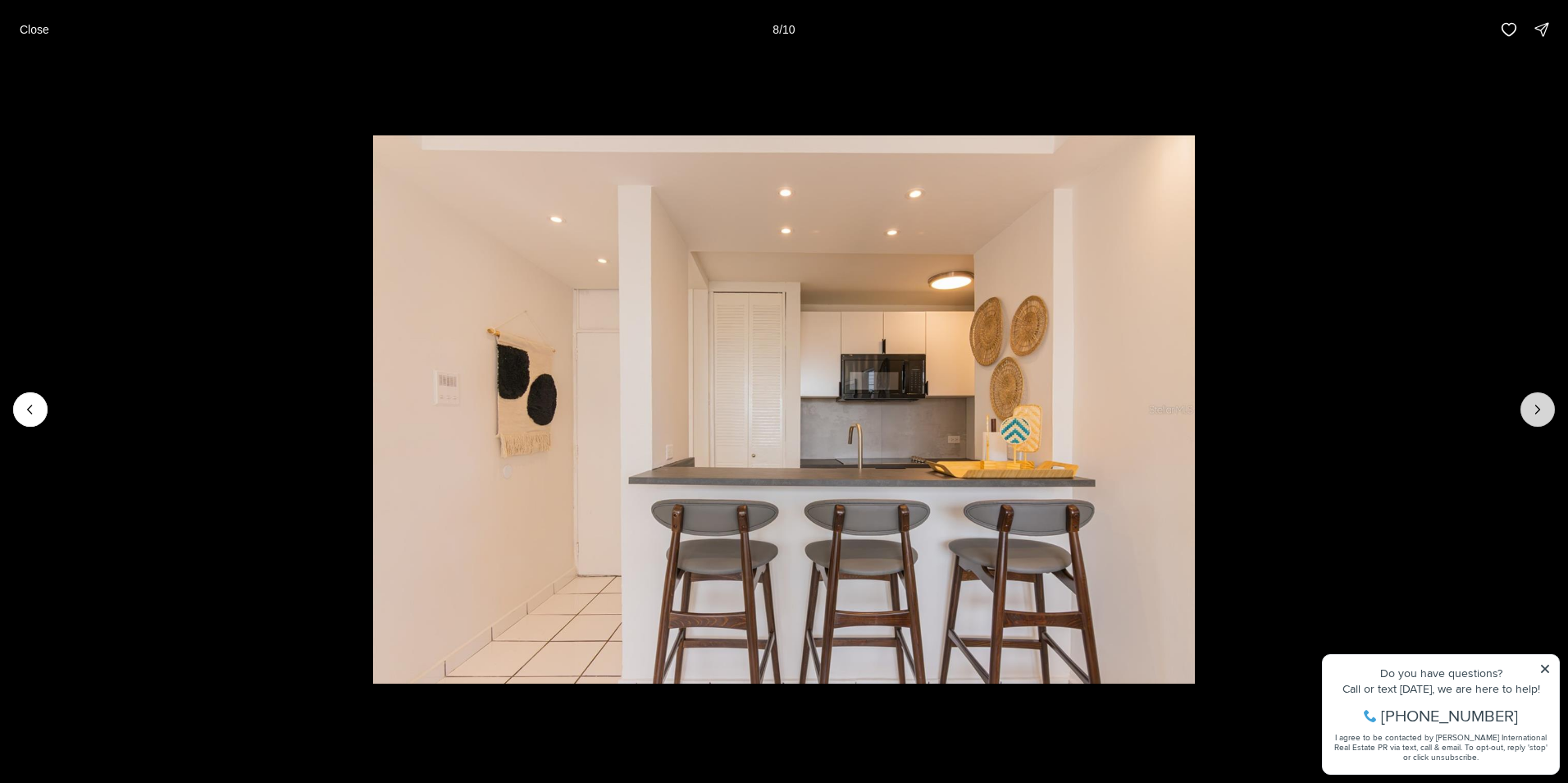
click at [1526, 407] on button "Next slide" at bounding box center [1538, 409] width 35 height 35
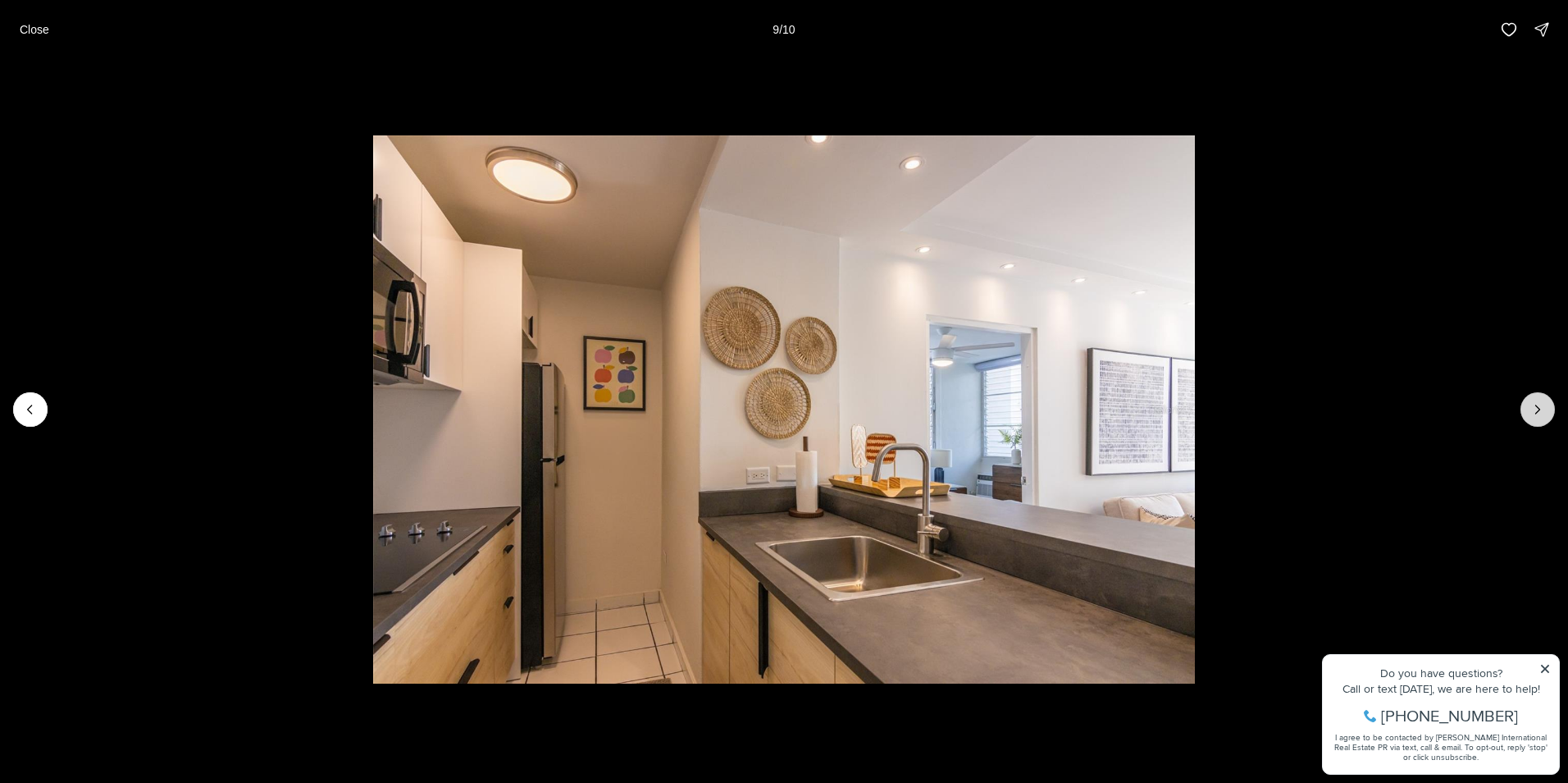
click at [1526, 407] on button "Next slide" at bounding box center [1538, 409] width 35 height 35
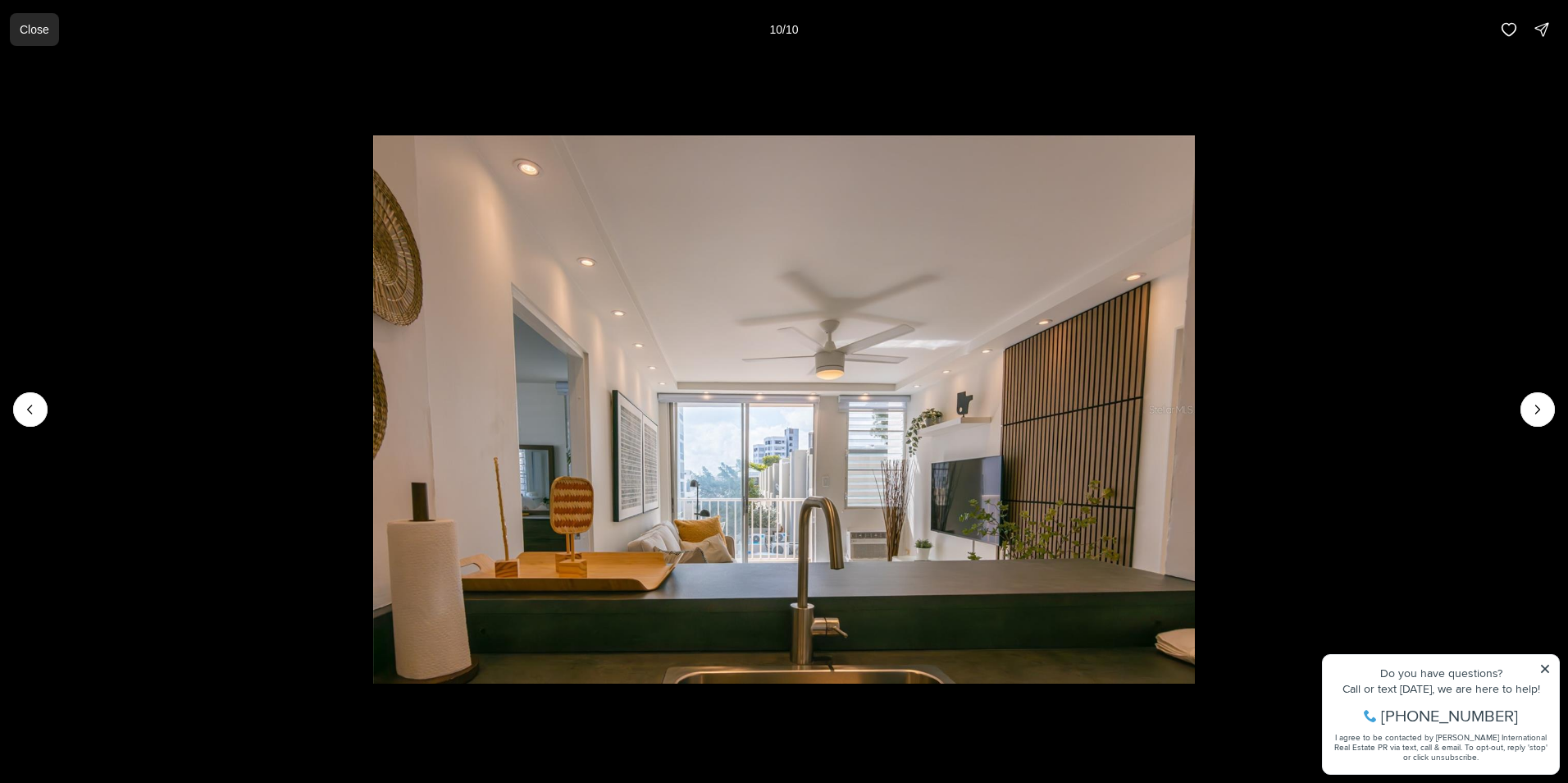
click at [35, 29] on p "Close" at bounding box center [35, 29] width 30 height 13
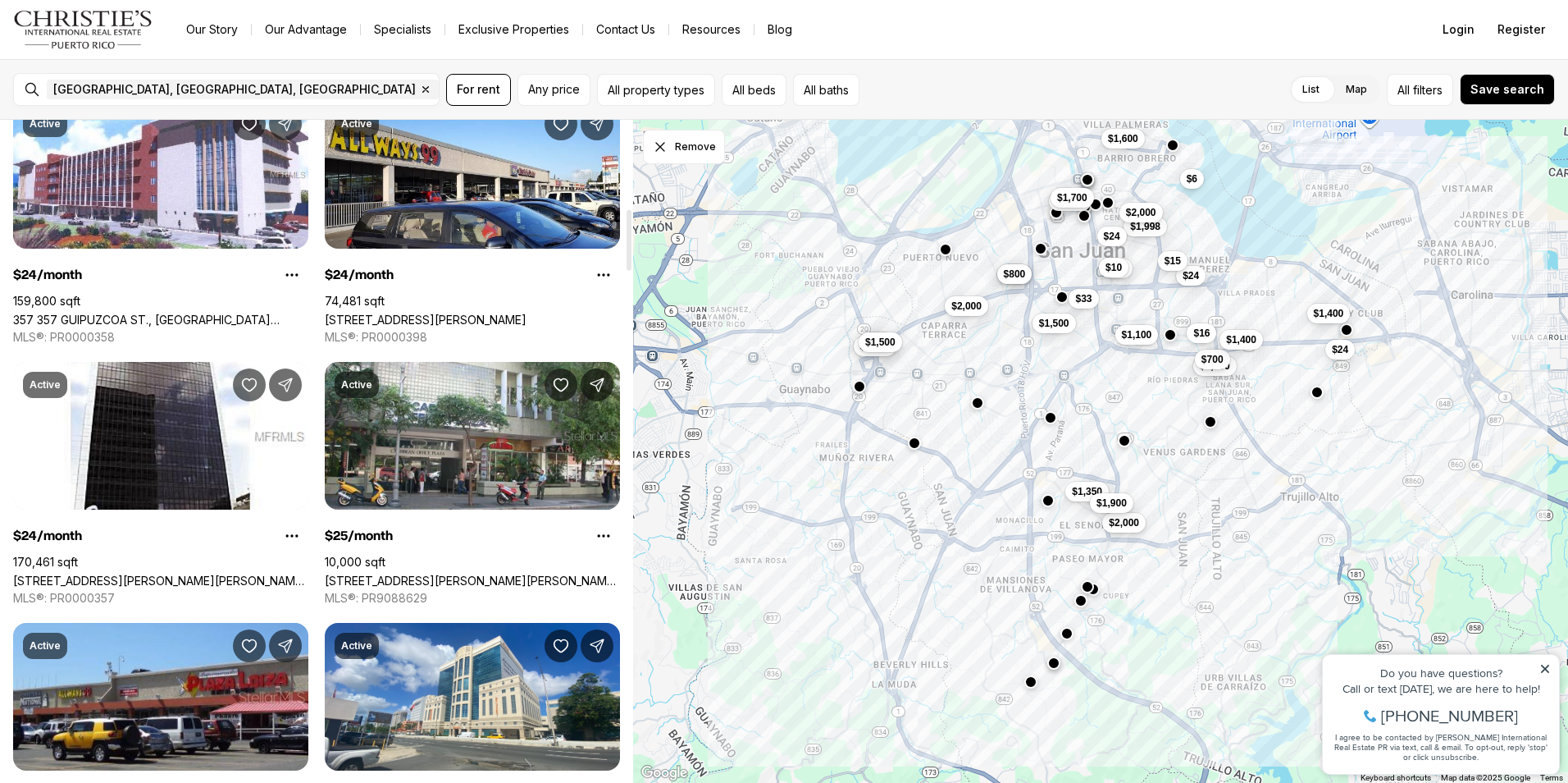
scroll to position [1149, 0]
